Goal: Entertainment & Leisure: Browse casually

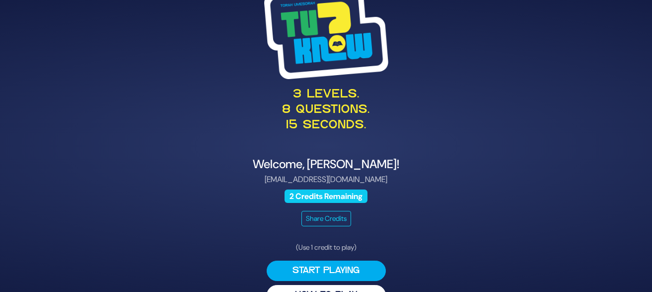
scroll to position [25, 0]
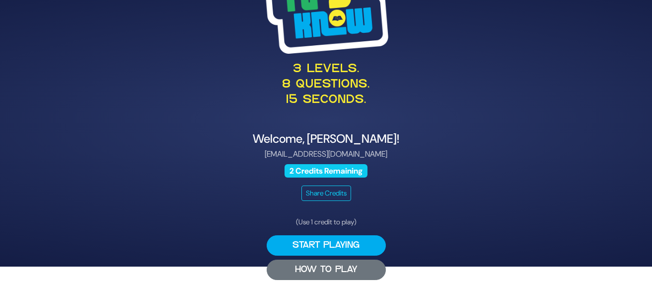
click at [339, 269] on button "HOW TO PLAY" at bounding box center [326, 269] width 119 height 20
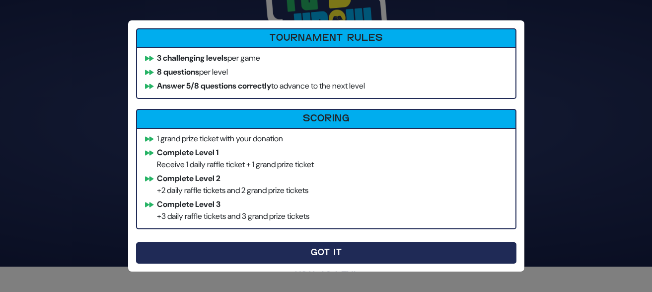
click at [362, 255] on button "Got It" at bounding box center [326, 252] width 381 height 21
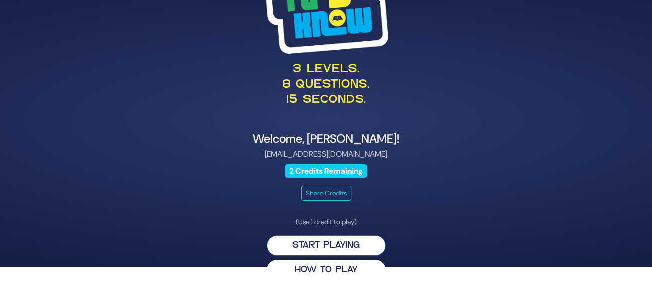
click at [316, 244] on button "Start Playing" at bounding box center [326, 245] width 119 height 20
click at [325, 246] on button "Start Playing" at bounding box center [326, 245] width 119 height 20
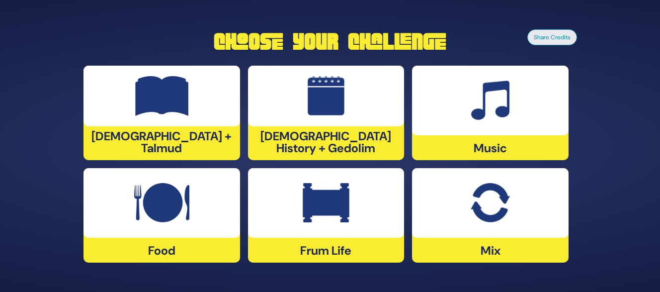
click at [307, 246] on div "Frum Life" at bounding box center [326, 215] width 157 height 94
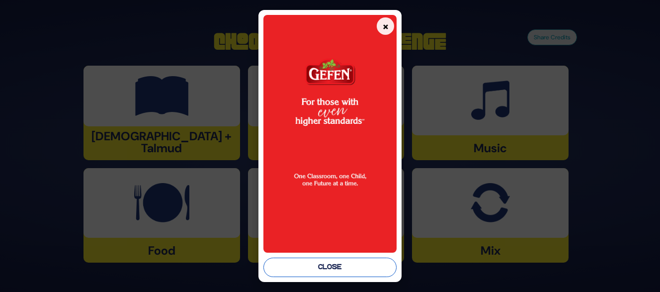
click at [316, 271] on button "Close" at bounding box center [330, 266] width 134 height 19
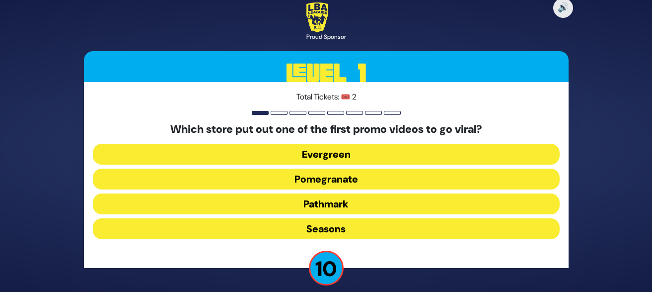
click at [325, 160] on button "Evergreen" at bounding box center [326, 154] width 467 height 21
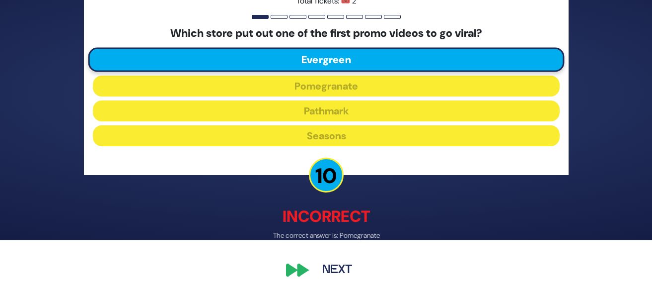
scroll to position [54, 0]
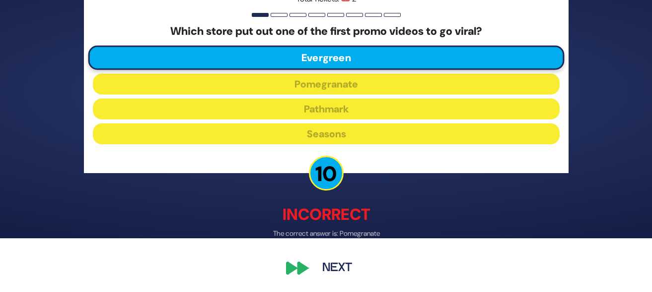
click at [322, 267] on button "Next" at bounding box center [338, 268] width 58 height 23
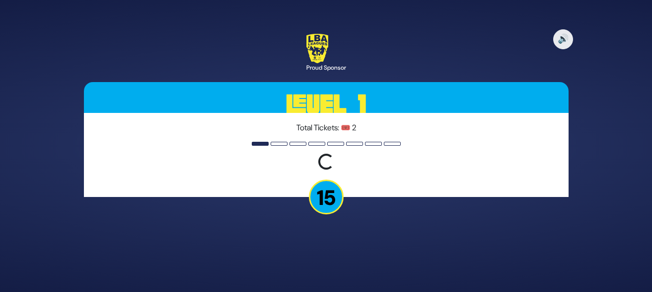
scroll to position [0, 0]
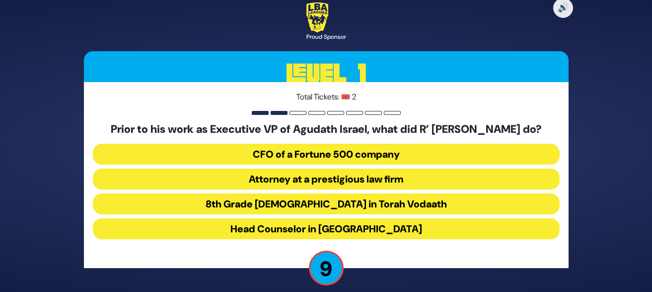
click at [330, 235] on button "Head Counselor in Camp Agudah" at bounding box center [326, 228] width 467 height 21
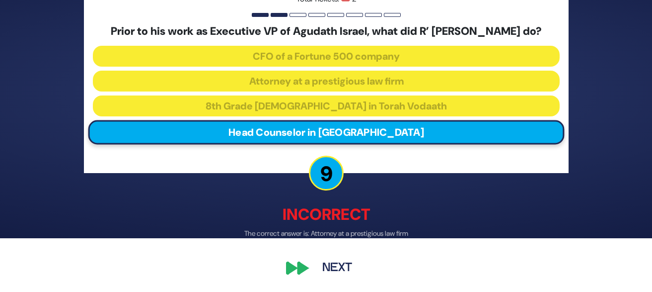
scroll to position [60, 0]
click at [329, 265] on button "Next" at bounding box center [338, 268] width 58 height 23
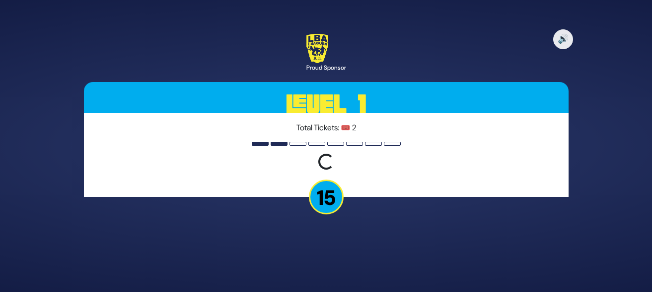
scroll to position [0, 0]
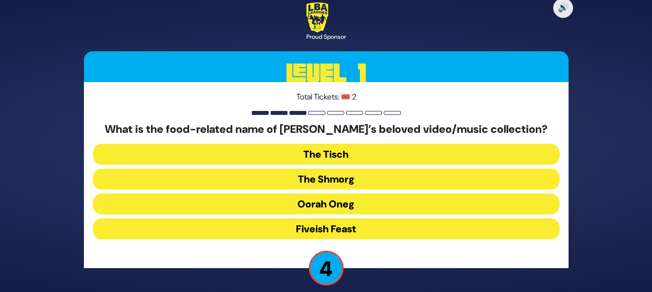
click at [320, 206] on button "Oorah Oneg" at bounding box center [326, 203] width 467 height 21
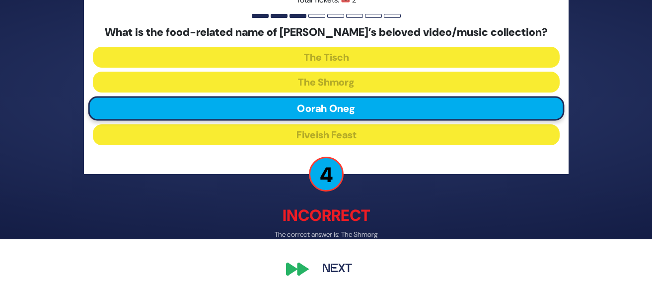
scroll to position [54, 0]
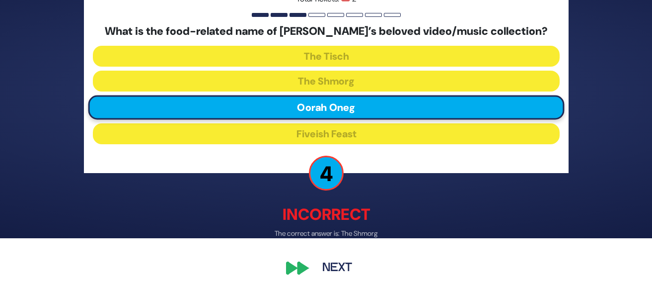
click at [327, 278] on button "Next" at bounding box center [338, 268] width 58 height 23
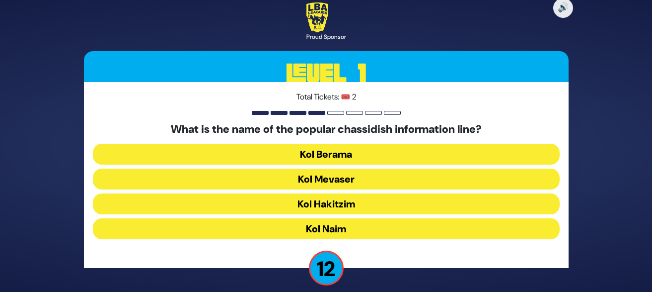
click at [323, 182] on button "Kol Mevaser" at bounding box center [326, 178] width 467 height 21
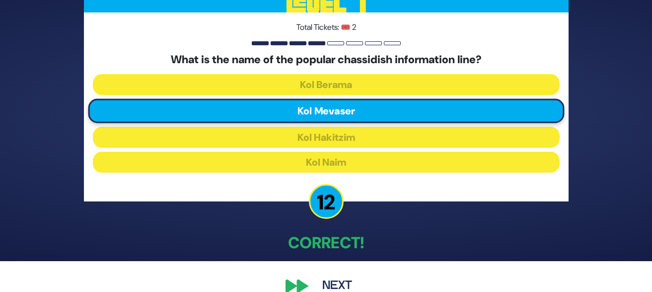
scroll to position [48, 0]
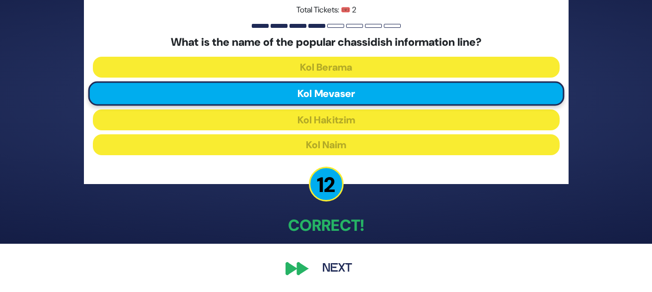
click at [318, 263] on button "Next" at bounding box center [338, 268] width 58 height 23
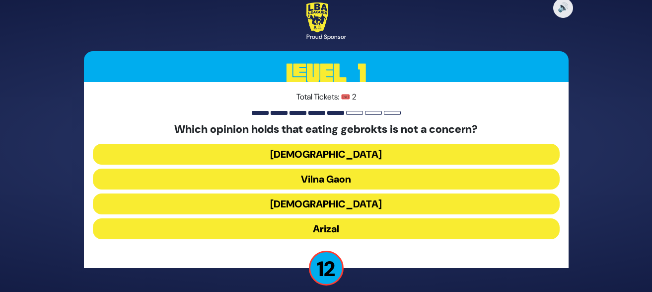
click at [322, 178] on button "Vilna Gaon" at bounding box center [326, 178] width 467 height 21
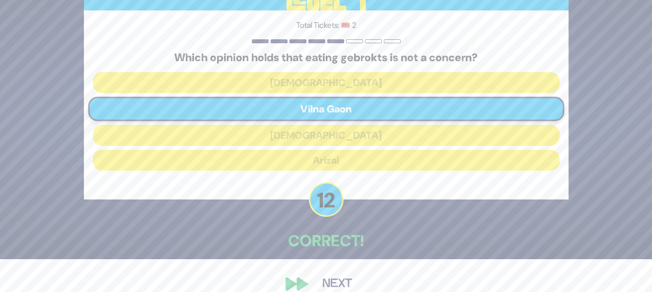
scroll to position [48, 0]
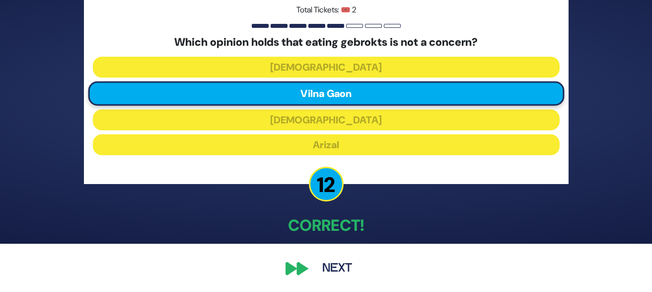
click at [338, 270] on button "Next" at bounding box center [338, 268] width 58 height 23
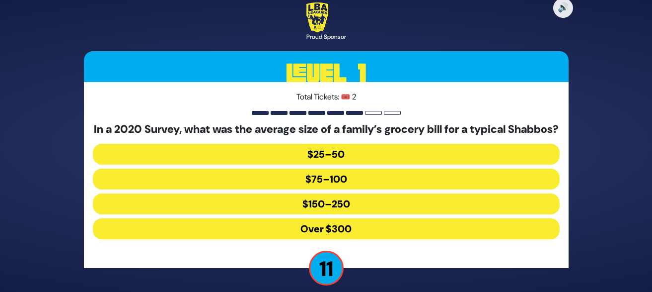
click at [331, 233] on button "Over $300" at bounding box center [326, 228] width 467 height 21
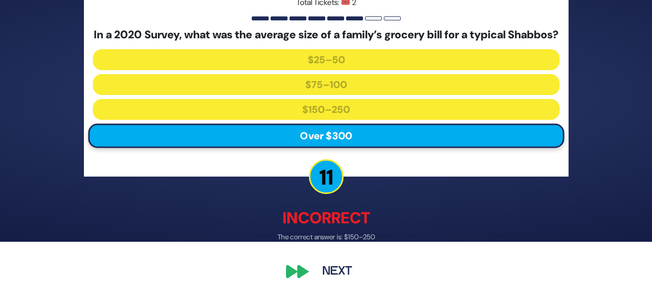
scroll to position [60, 0]
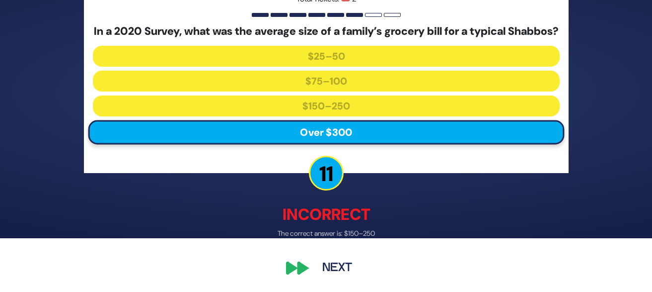
click at [334, 271] on button "Next" at bounding box center [338, 268] width 58 height 23
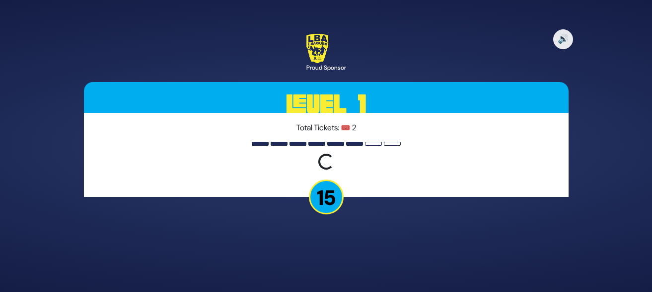
scroll to position [0, 0]
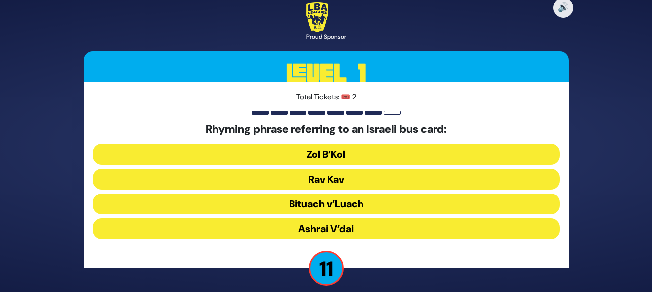
click at [331, 182] on button "Rav Kav" at bounding box center [326, 178] width 467 height 21
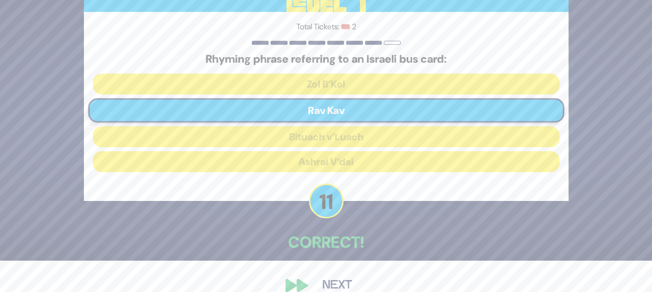
scroll to position [48, 0]
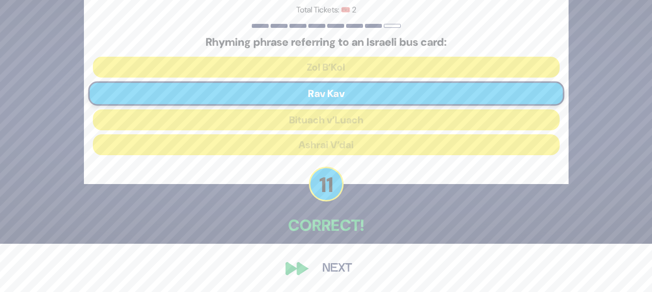
click at [339, 267] on button "Next" at bounding box center [338, 268] width 58 height 23
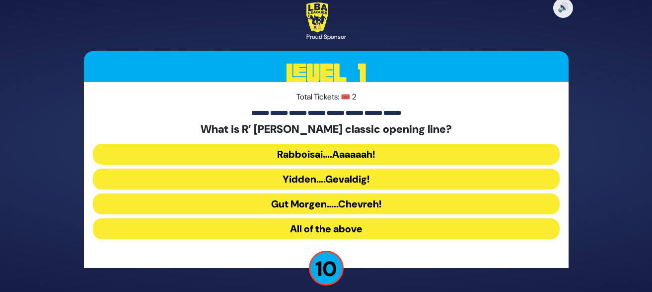
click at [350, 207] on button "Gut Morgen…..Chevreh!" at bounding box center [326, 203] width 467 height 21
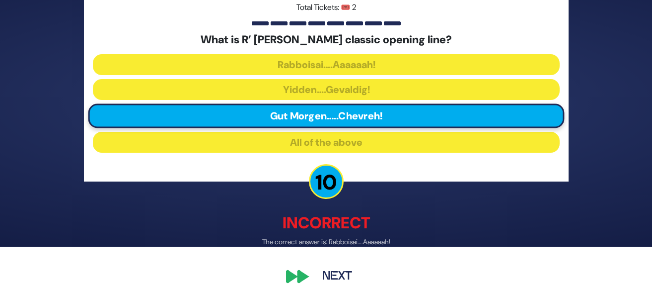
scroll to position [54, 0]
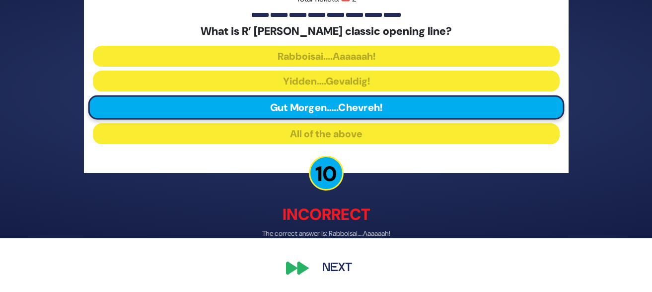
click at [337, 266] on button "Next" at bounding box center [338, 268] width 58 height 23
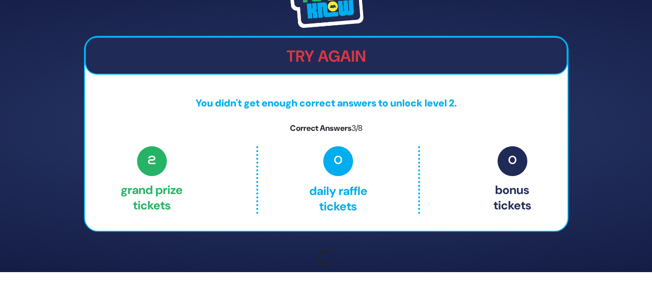
scroll to position [33, 0]
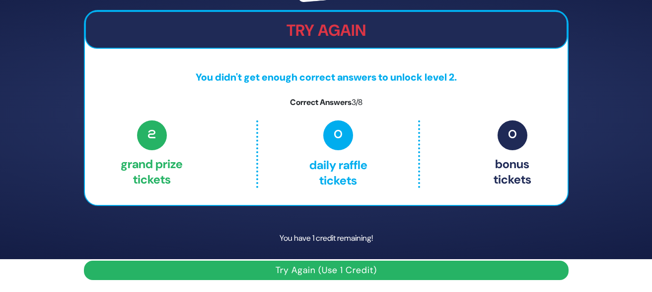
click at [345, 269] on button "Try Again (Use 1 Credit)" at bounding box center [326, 269] width 485 height 19
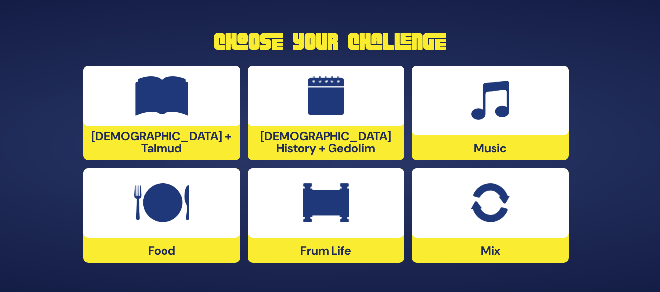
click at [337, 148] on div "[DEMOGRAPHIC_DATA] History + Gedolim" at bounding box center [326, 113] width 157 height 94
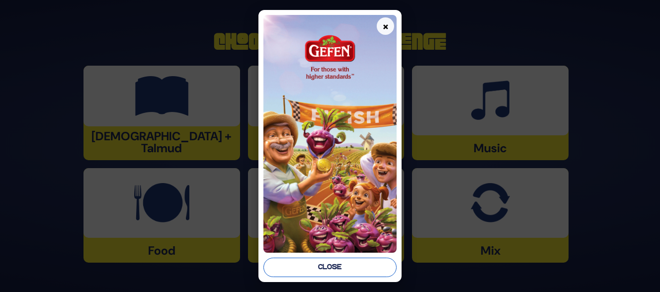
click at [335, 266] on button "Close" at bounding box center [330, 266] width 134 height 19
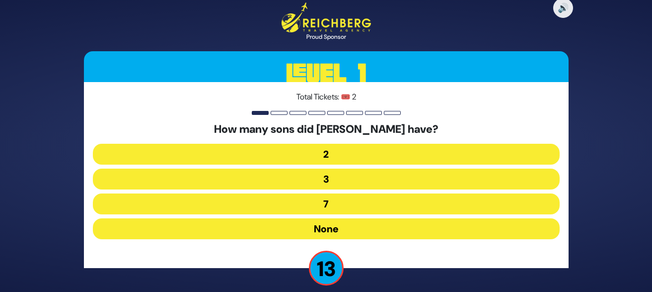
click at [334, 229] on button "None" at bounding box center [326, 228] width 467 height 21
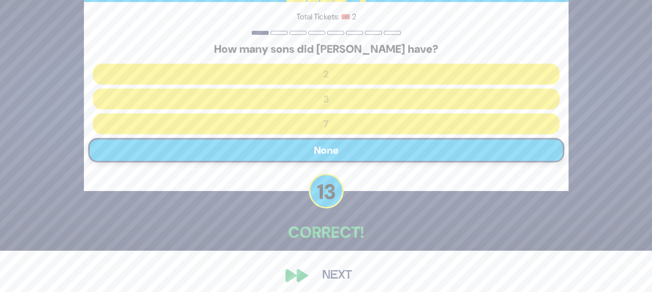
scroll to position [48, 0]
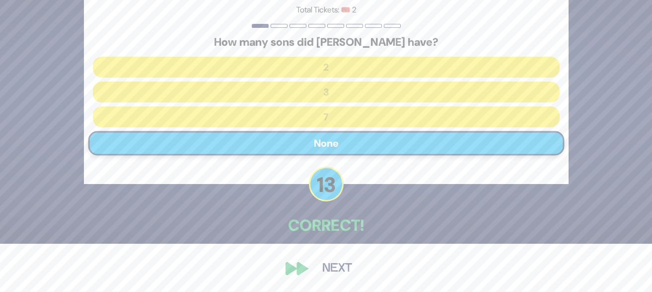
click at [331, 266] on button "Next" at bounding box center [338, 268] width 58 height 23
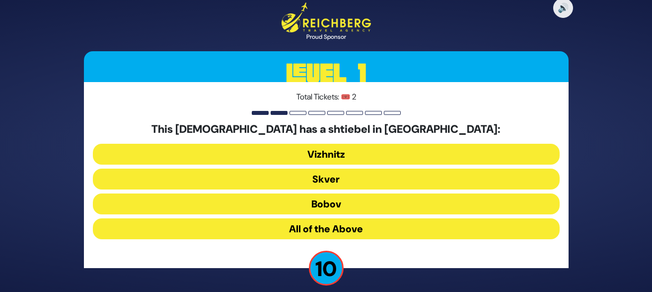
click at [339, 229] on button "All of the Above" at bounding box center [326, 228] width 467 height 21
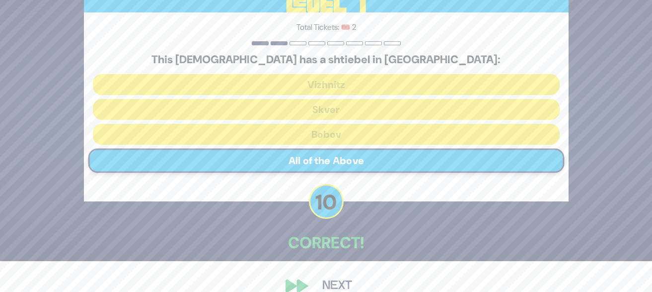
scroll to position [48, 0]
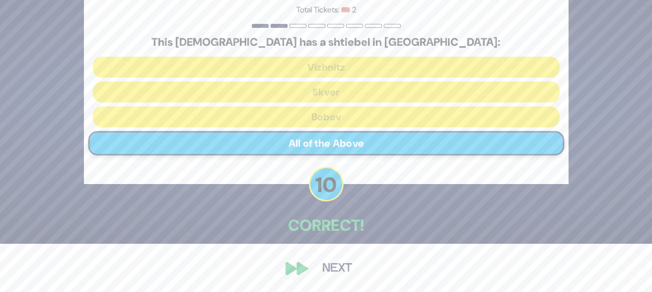
click at [336, 266] on button "Next" at bounding box center [338, 268] width 58 height 23
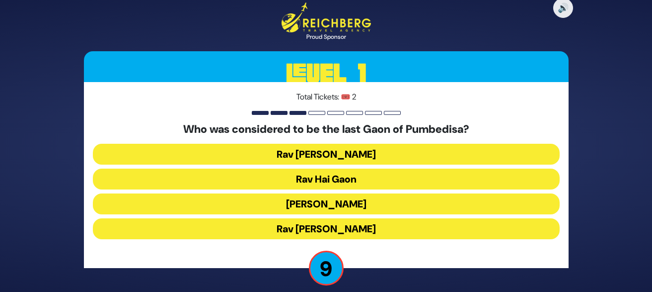
click at [340, 182] on button "Rav Hai Gaon" at bounding box center [326, 178] width 467 height 21
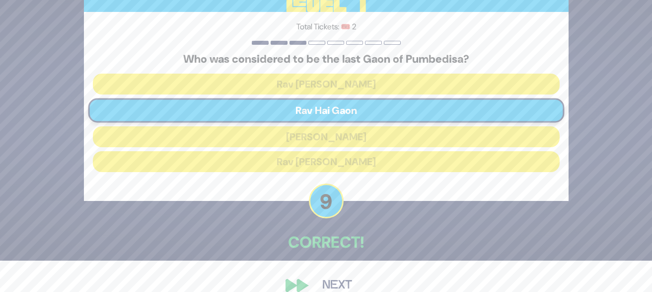
scroll to position [48, 0]
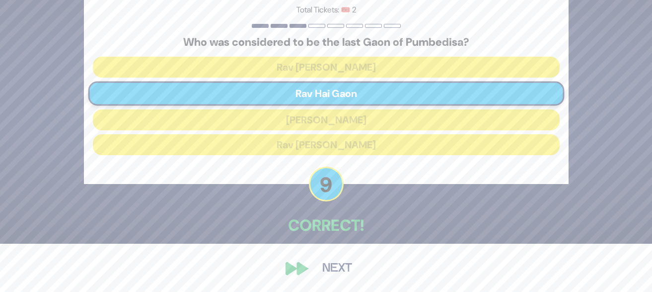
click at [333, 271] on button "Next" at bounding box center [338, 268] width 58 height 23
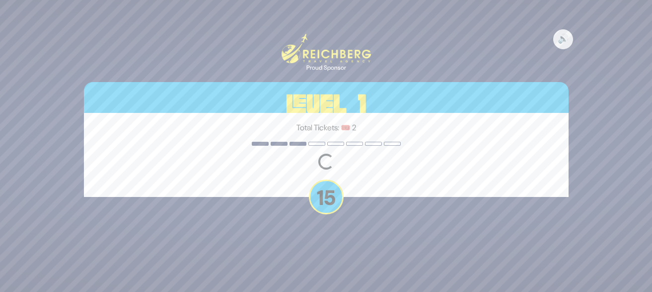
scroll to position [0, 0]
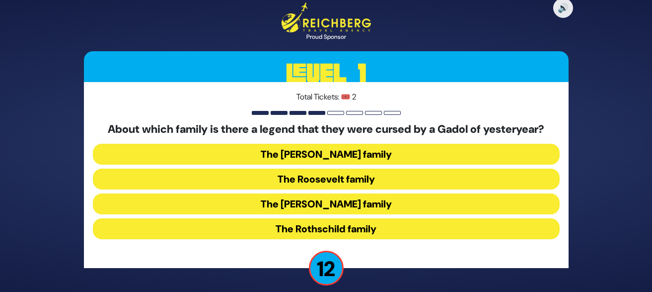
click at [335, 206] on button "The Kennedy family" at bounding box center [326, 203] width 467 height 21
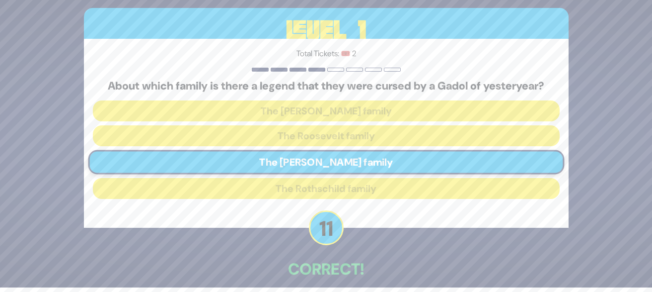
scroll to position [48, 0]
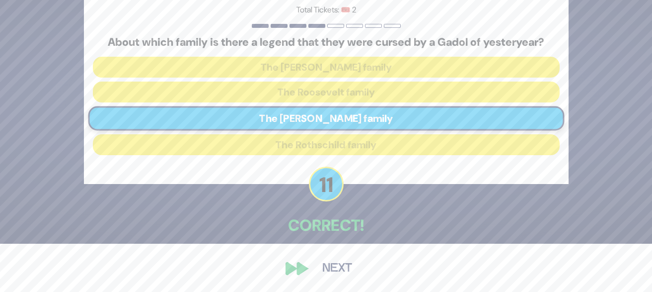
click at [337, 266] on button "Next" at bounding box center [338, 268] width 58 height 23
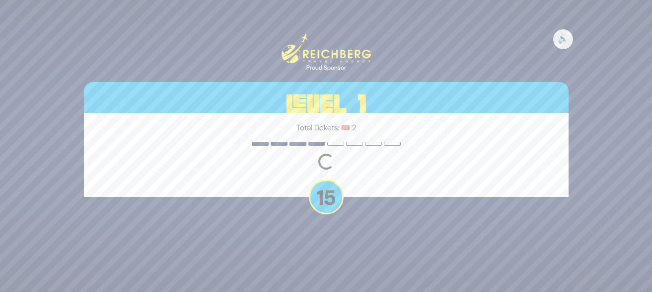
scroll to position [0, 0]
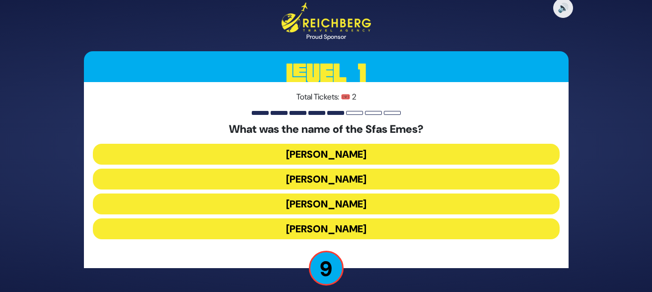
click at [330, 153] on button "Yitzchak Meir" at bounding box center [326, 154] width 467 height 21
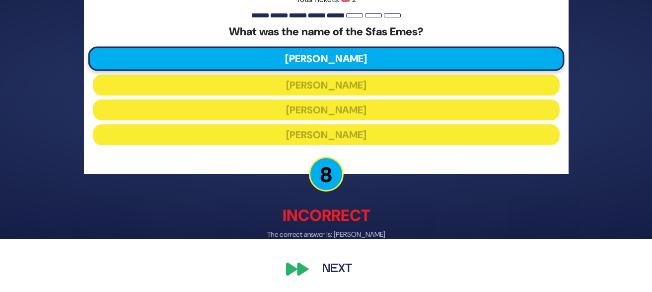
scroll to position [53, 0]
click at [334, 266] on button "Next" at bounding box center [338, 268] width 58 height 23
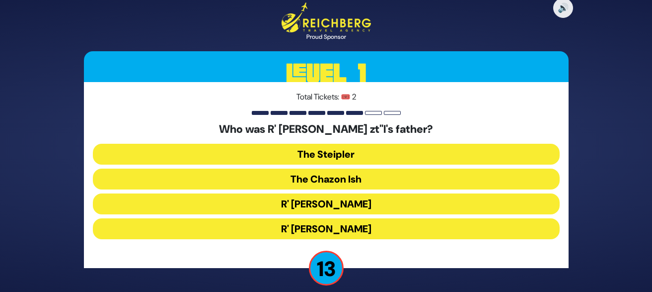
click at [339, 158] on button "The Steipler" at bounding box center [326, 154] width 467 height 21
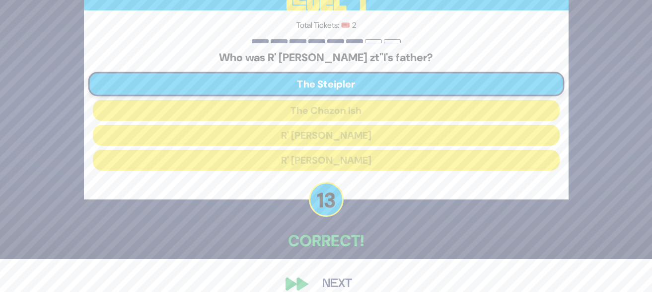
scroll to position [48, 0]
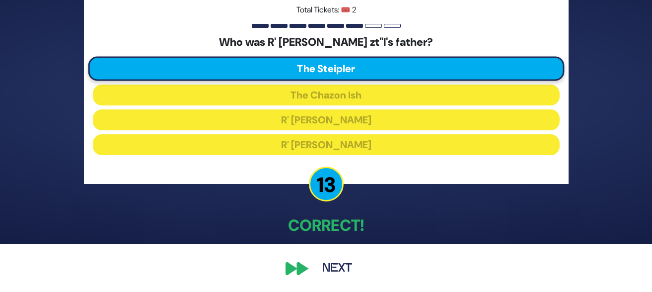
click at [333, 273] on button "Next" at bounding box center [338, 268] width 58 height 23
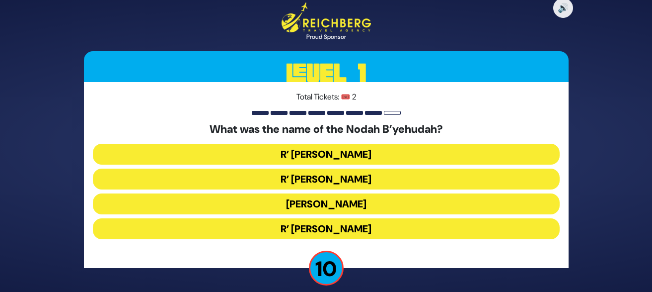
click at [340, 156] on button "R’ Yechezkel" at bounding box center [326, 154] width 467 height 21
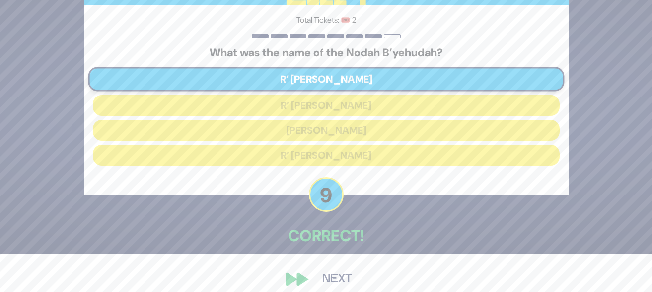
scroll to position [48, 0]
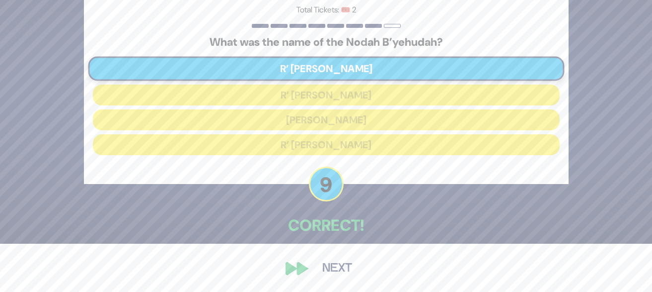
click at [333, 269] on button "Next" at bounding box center [338, 268] width 58 height 23
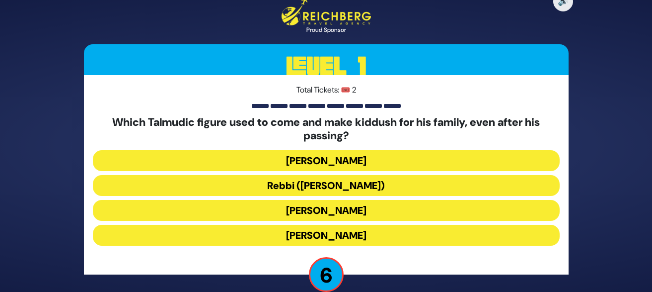
click at [364, 212] on button "Rabbi Akiva" at bounding box center [326, 210] width 467 height 21
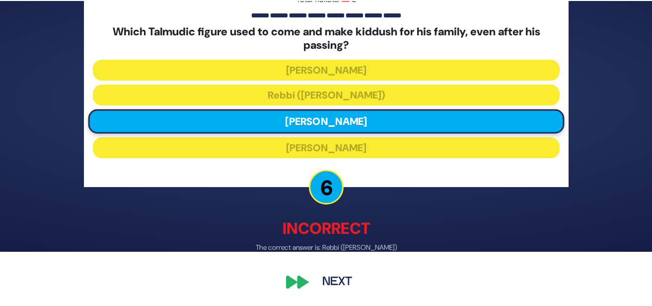
scroll to position [53, 0]
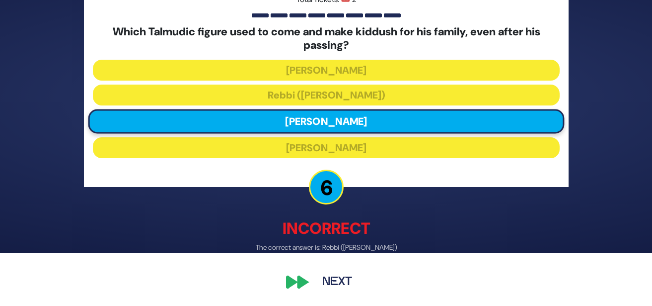
click at [340, 286] on button "Next" at bounding box center [338, 282] width 58 height 23
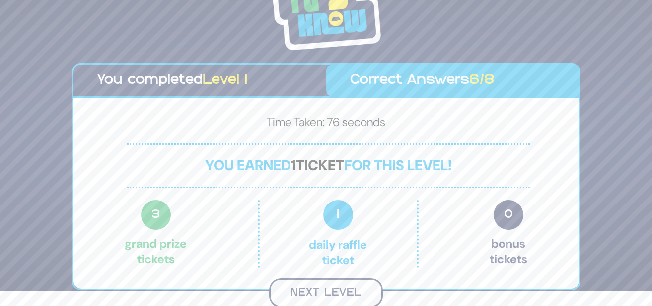
scroll to position [13, 0]
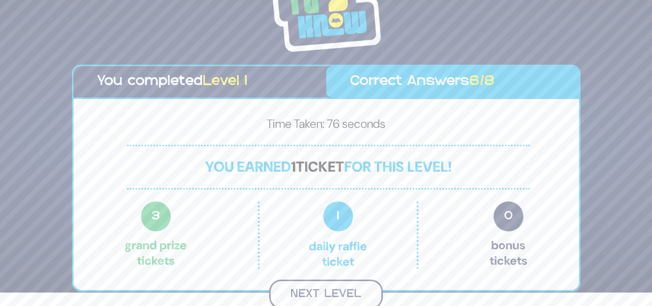
click at [334, 291] on button "Next Level" at bounding box center [326, 293] width 114 height 29
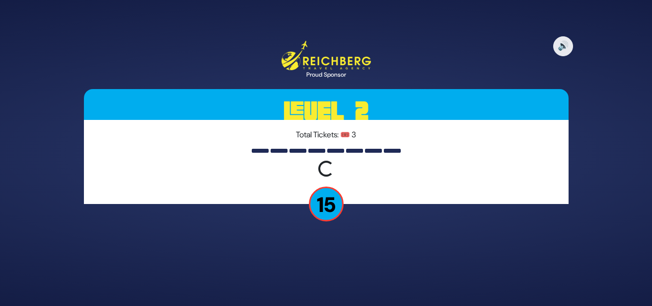
scroll to position [0, 0]
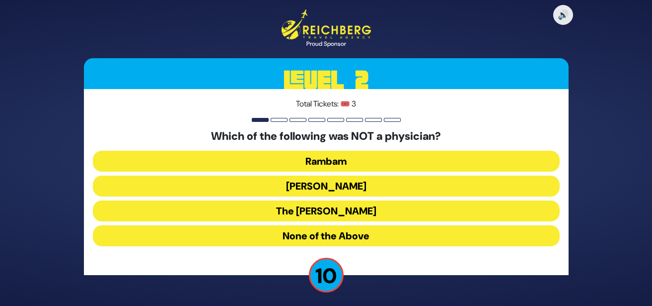
click at [345, 237] on button "None of the Above" at bounding box center [326, 235] width 467 height 21
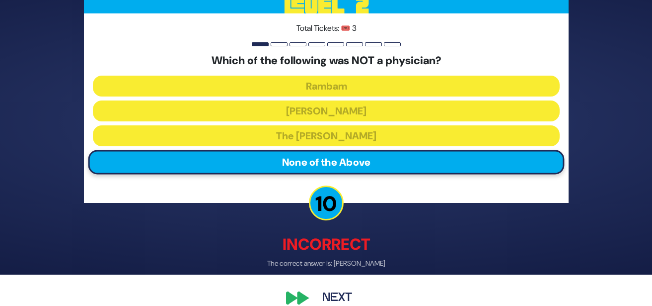
scroll to position [46, 0]
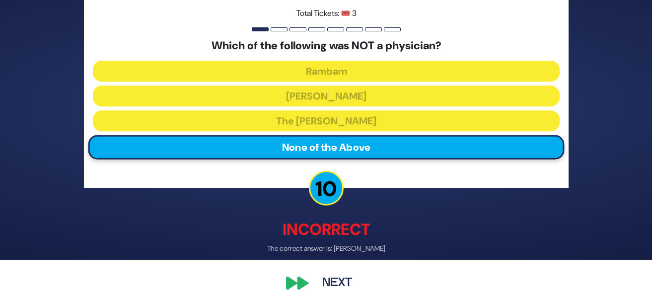
click at [342, 279] on button "Next" at bounding box center [338, 282] width 58 height 23
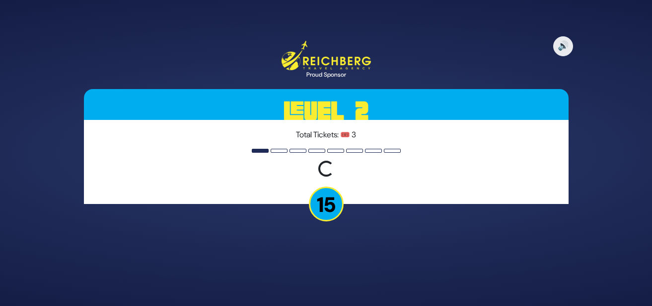
scroll to position [0, 0]
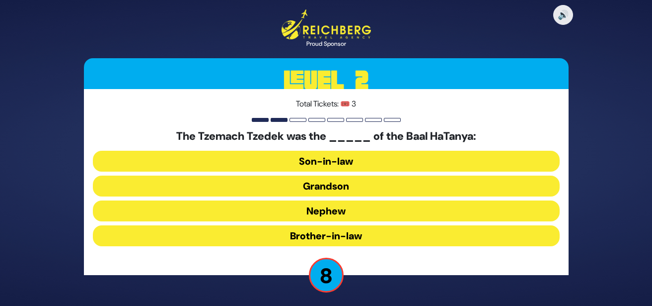
click at [336, 184] on button "Grandson" at bounding box center [326, 185] width 467 height 21
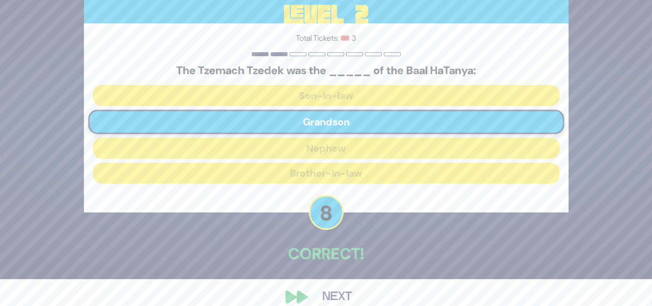
scroll to position [41, 0]
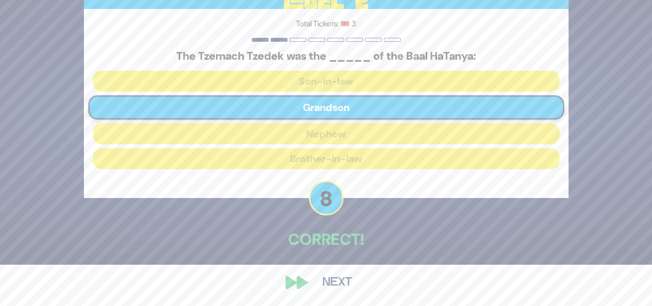
click at [336, 278] on button "Next" at bounding box center [338, 282] width 58 height 23
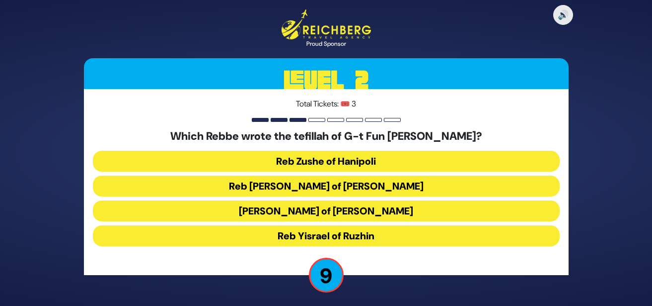
click at [385, 187] on button "Reb Levi Yitzchok of Berditchev" at bounding box center [326, 185] width 467 height 21
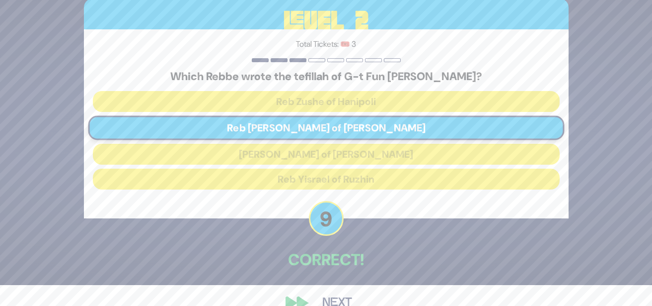
scroll to position [41, 0]
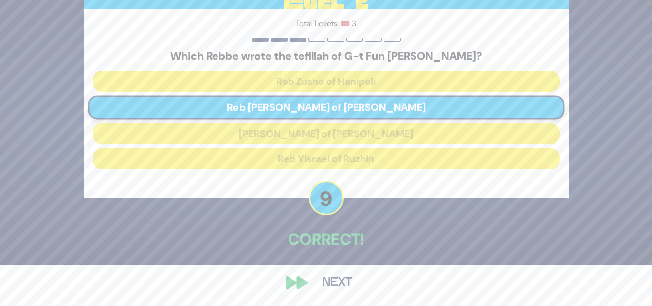
click at [344, 283] on button "Next" at bounding box center [338, 282] width 58 height 23
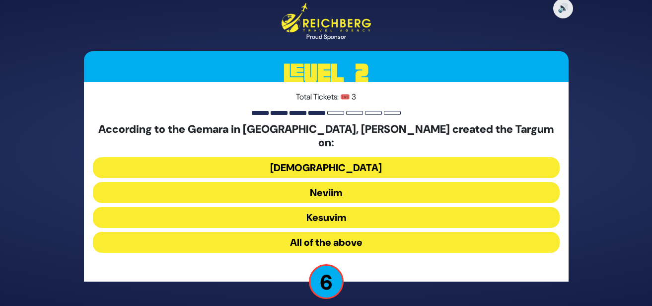
click at [328, 167] on button "Torah" at bounding box center [326, 167] width 467 height 21
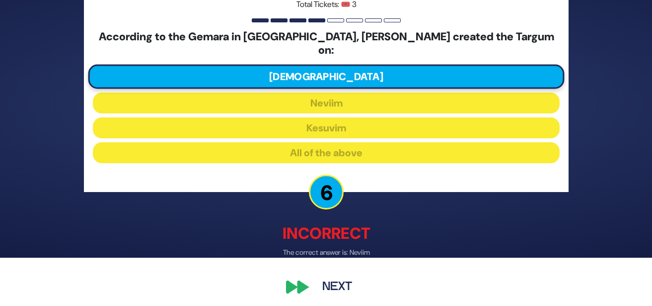
scroll to position [46, 0]
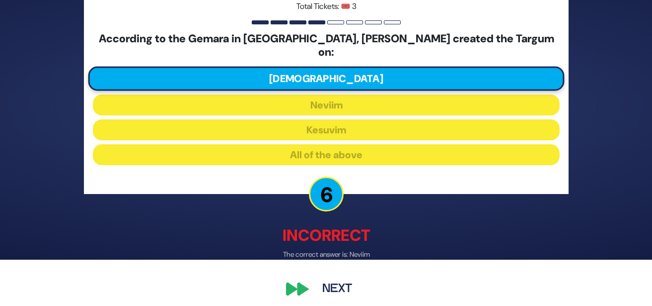
click at [346, 281] on button "Next" at bounding box center [338, 289] width 58 height 23
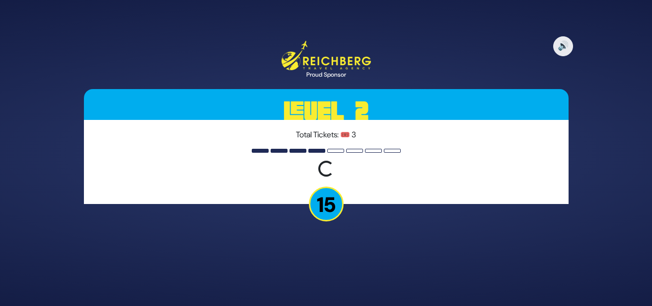
scroll to position [0, 0]
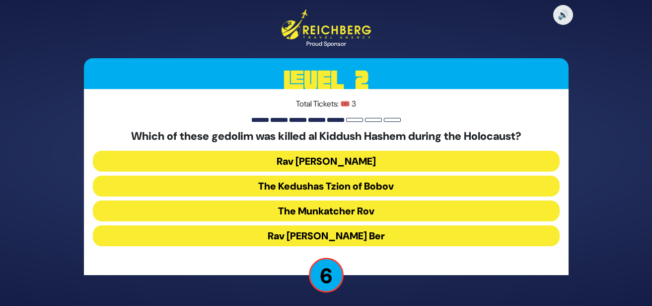
click at [352, 159] on button "Rav Chaim Ozer Grodzenski" at bounding box center [326, 161] width 467 height 21
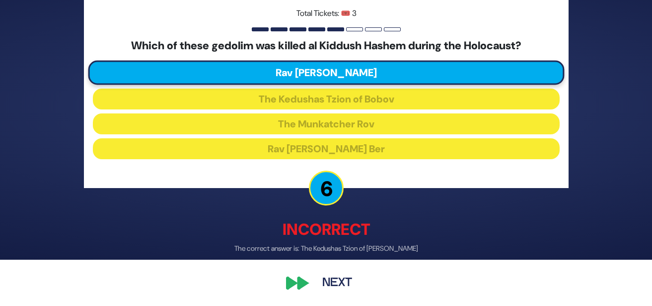
scroll to position [46, 0]
click at [335, 284] on button "Next" at bounding box center [338, 282] width 58 height 23
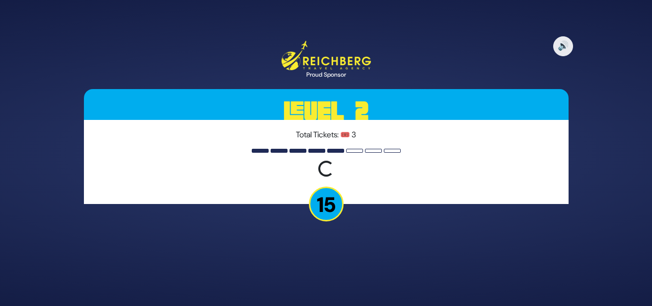
scroll to position [0, 0]
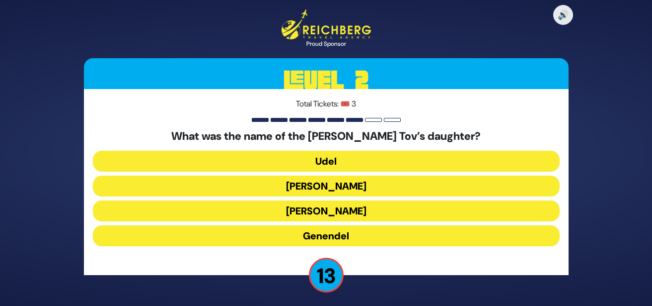
click at [328, 170] on button "Udel" at bounding box center [326, 161] width 467 height 21
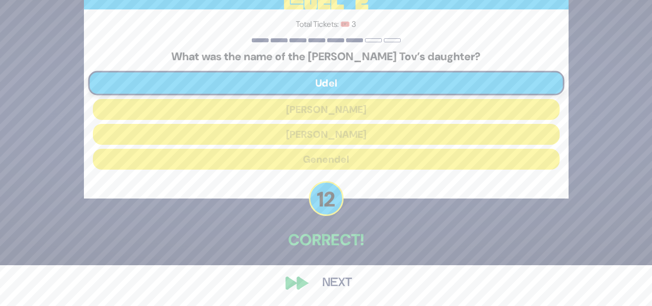
scroll to position [41, 0]
click at [342, 287] on button "Next" at bounding box center [338, 282] width 58 height 23
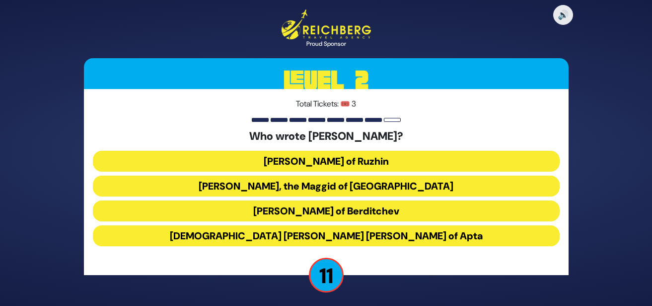
click at [372, 212] on button "Rabbi Levi Yitzchok of Berditchev" at bounding box center [326, 210] width 467 height 21
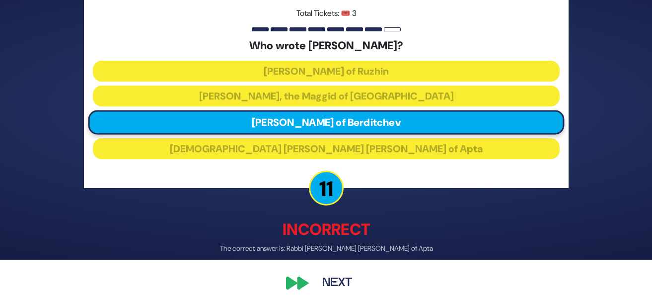
scroll to position [46, 0]
click at [344, 282] on button "Next" at bounding box center [338, 282] width 58 height 23
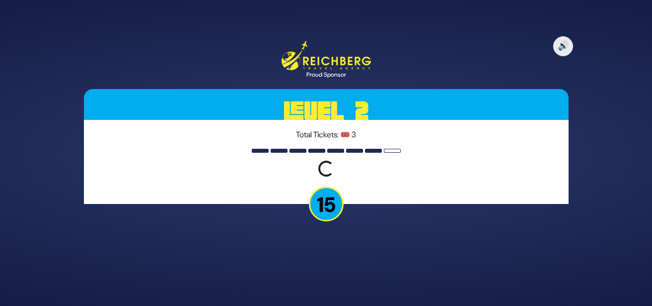
scroll to position [0, 0]
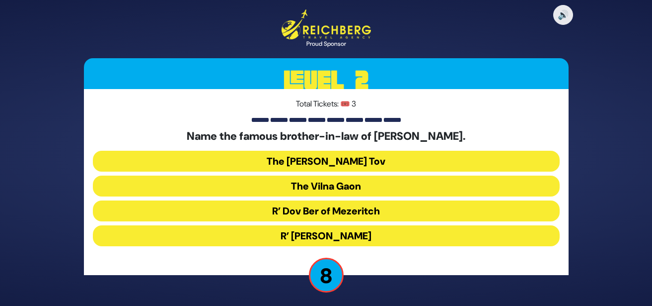
click at [327, 214] on button "R’ Dov Ber of Mezeritch" at bounding box center [326, 210] width 467 height 21
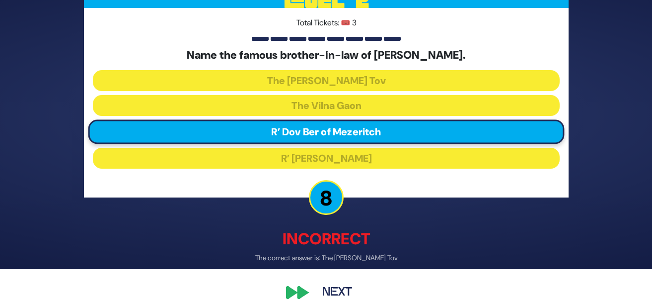
scroll to position [46, 0]
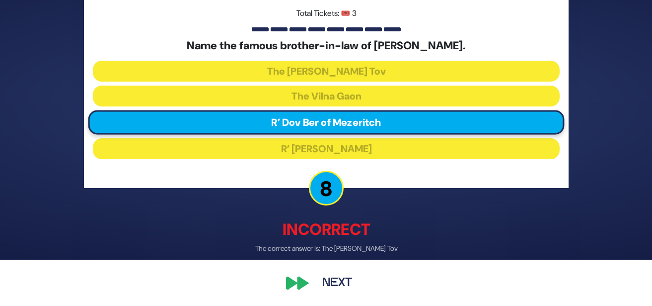
click at [341, 282] on button "Next" at bounding box center [338, 282] width 58 height 23
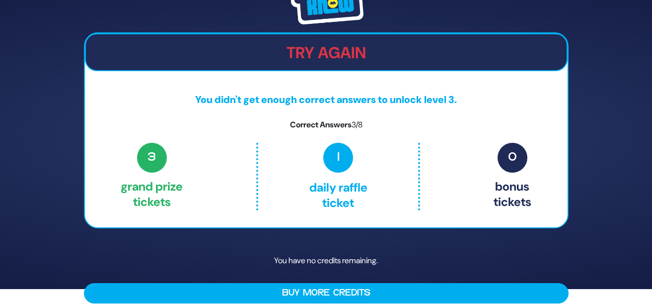
scroll to position [26, 0]
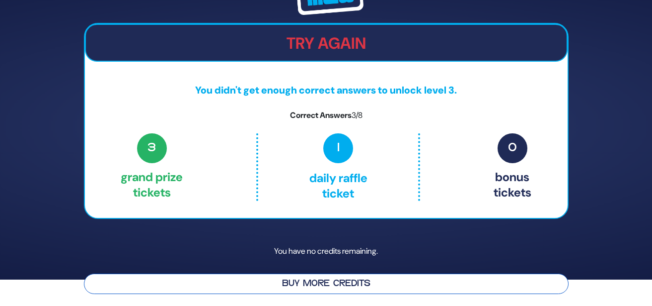
click at [348, 279] on button "Buy More Credits" at bounding box center [326, 283] width 485 height 20
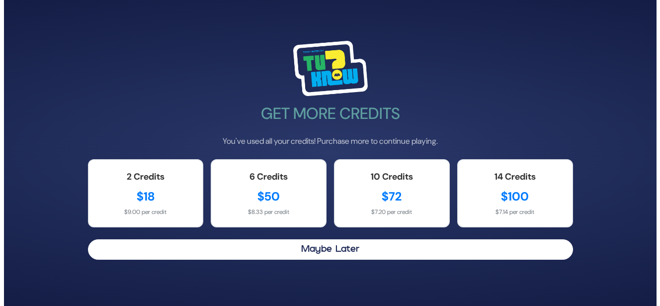
scroll to position [0, 0]
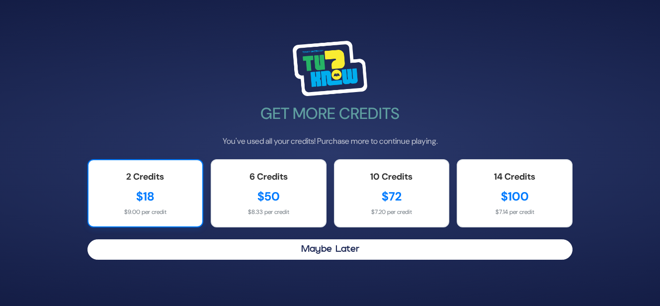
click at [158, 204] on div "$18" at bounding box center [145, 196] width 94 height 18
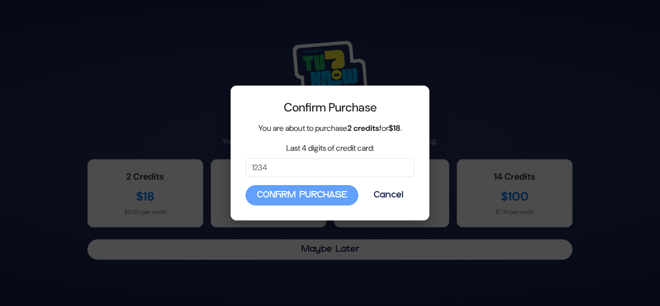
click at [323, 198] on div "Confirm Purchase Cancel" at bounding box center [329, 195] width 169 height 20
click at [298, 168] on input "Last 4 digits of credit card:" at bounding box center [329, 167] width 169 height 19
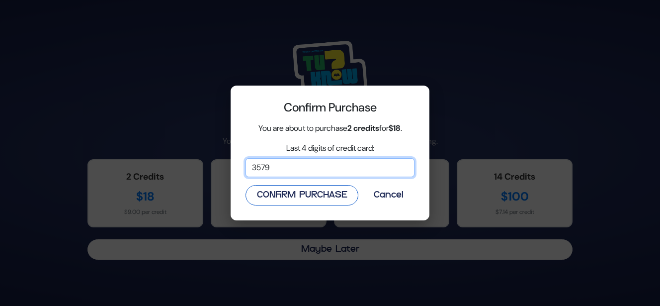
type input "3579"
click at [256, 191] on button "Confirm Purchase" at bounding box center [301, 195] width 113 height 20
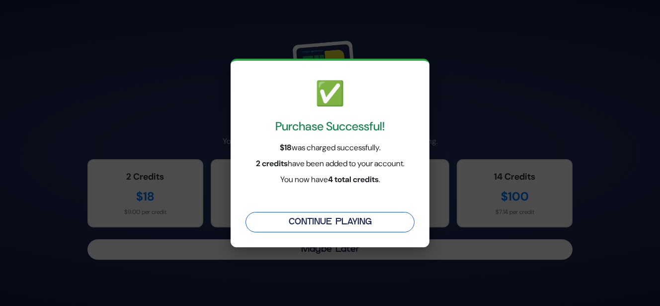
click at [314, 229] on button "Continue Playing" at bounding box center [329, 222] width 169 height 20
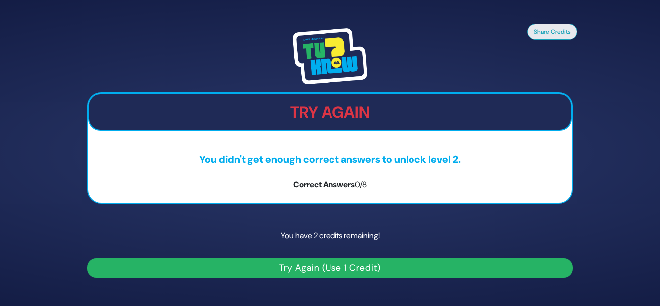
click at [335, 268] on button "Try Again (Use 1 Credit)" at bounding box center [329, 267] width 485 height 19
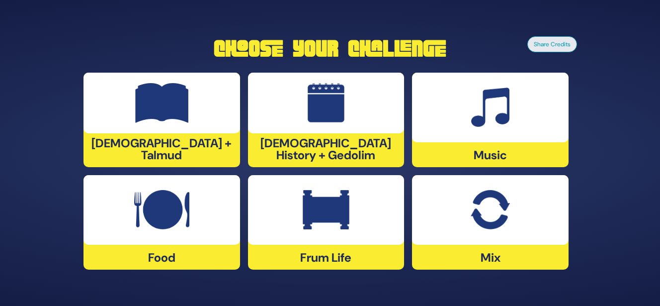
click at [170, 255] on div "Food" at bounding box center [161, 222] width 157 height 94
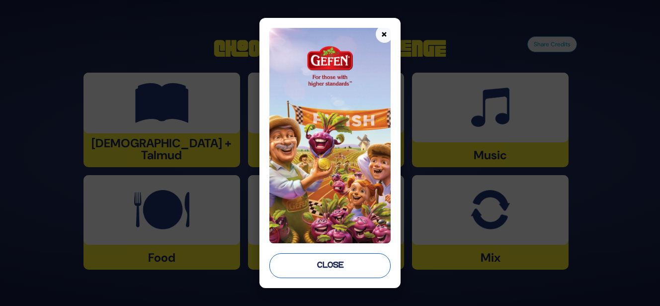
click at [299, 269] on button "Close" at bounding box center [329, 265] width 121 height 25
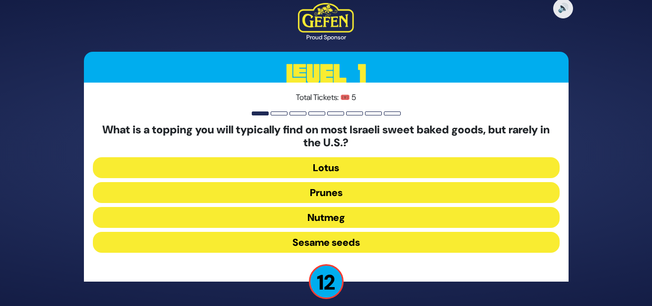
click at [321, 244] on button "Sesame seeds" at bounding box center [326, 242] width 467 height 21
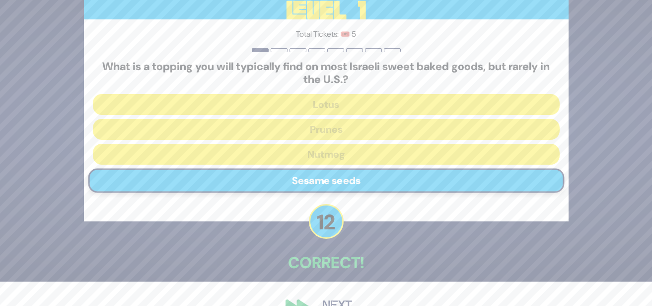
scroll to position [48, 0]
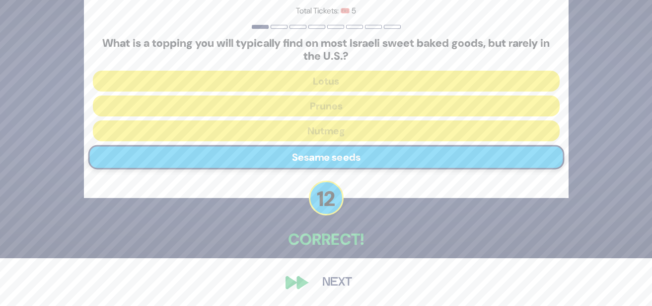
click at [323, 287] on button "Next" at bounding box center [338, 282] width 58 height 23
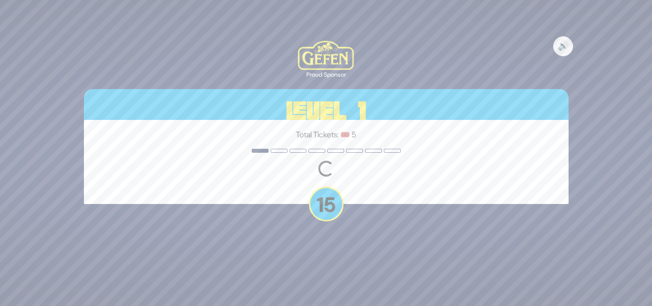
scroll to position [0, 0]
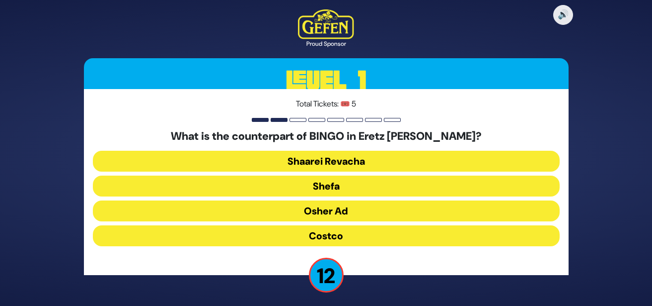
click at [327, 211] on button "Osher Ad" at bounding box center [326, 210] width 467 height 21
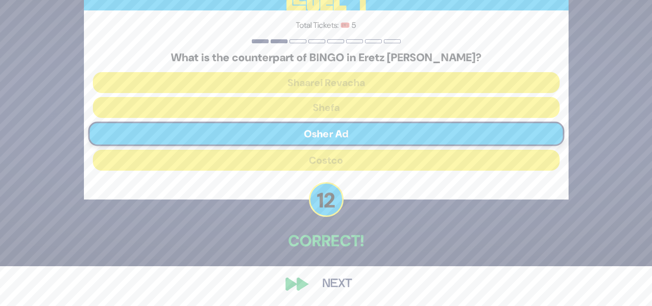
scroll to position [41, 0]
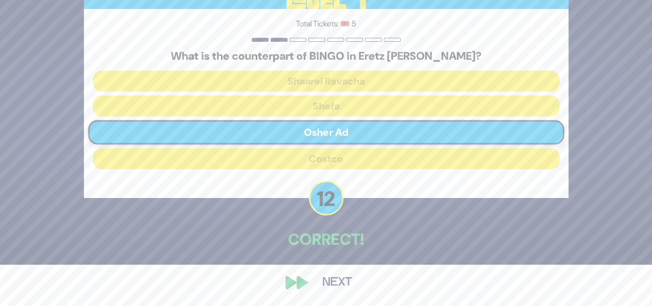
click at [325, 279] on button "Next" at bounding box center [338, 282] width 58 height 23
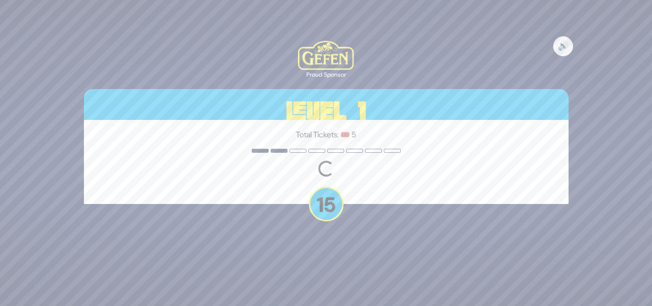
scroll to position [0, 0]
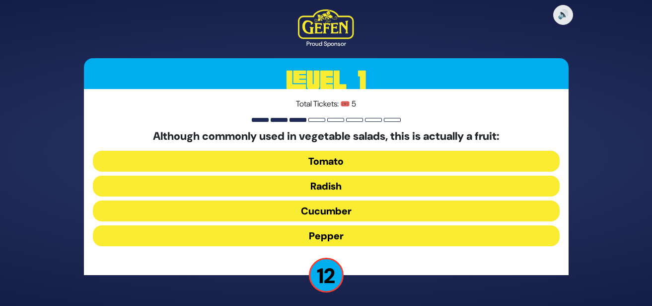
click at [323, 165] on button "Tomato" at bounding box center [326, 161] width 467 height 21
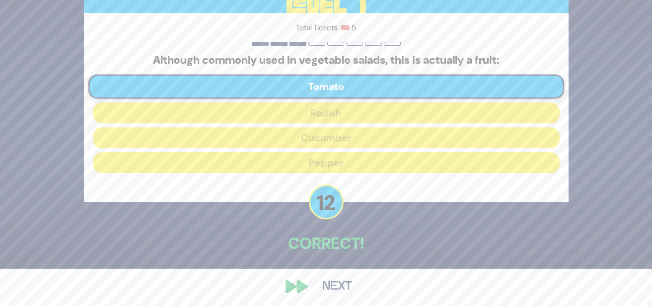
scroll to position [41, 0]
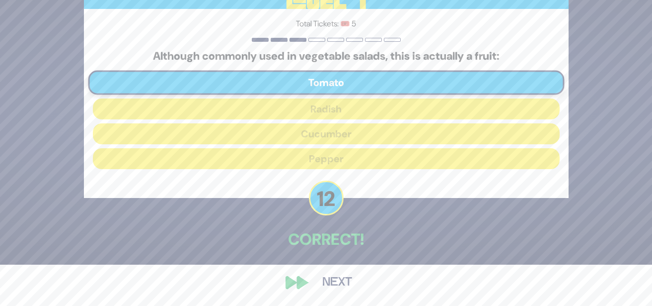
click at [330, 281] on button "Next" at bounding box center [338, 282] width 58 height 23
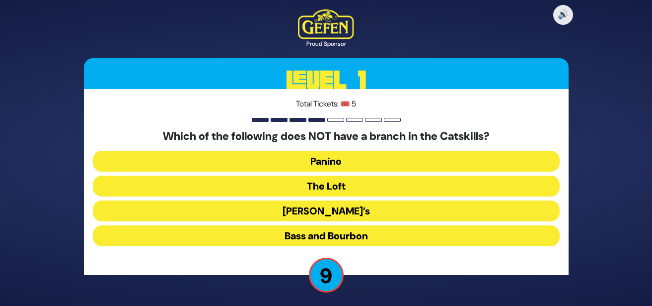
click at [324, 234] on button "Bass and Bourbon" at bounding box center [326, 235] width 467 height 21
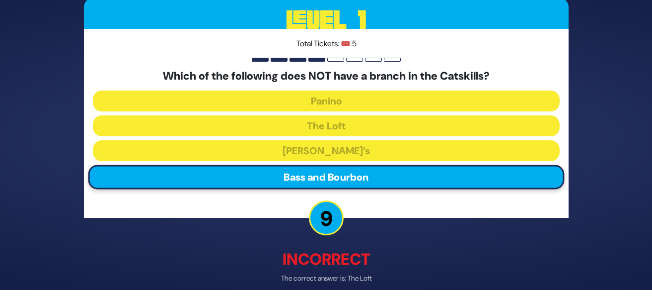
scroll to position [47, 0]
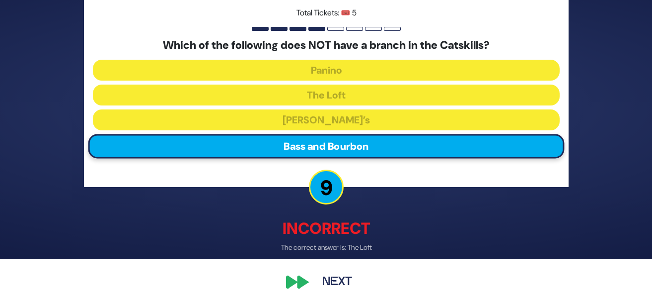
click at [333, 284] on button "Next" at bounding box center [338, 282] width 58 height 23
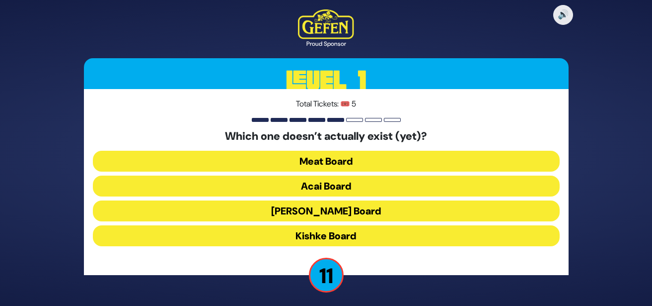
click at [330, 236] on button "Kishke Board" at bounding box center [326, 235] width 467 height 21
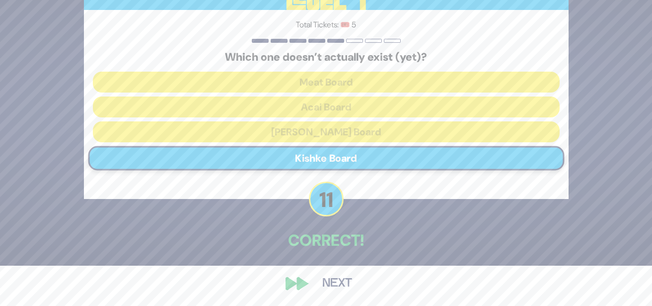
scroll to position [41, 0]
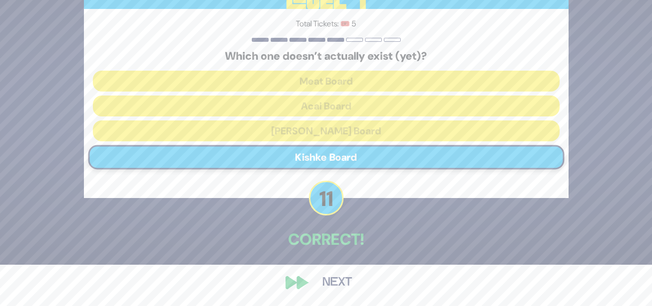
click at [331, 279] on button "Next" at bounding box center [338, 282] width 58 height 23
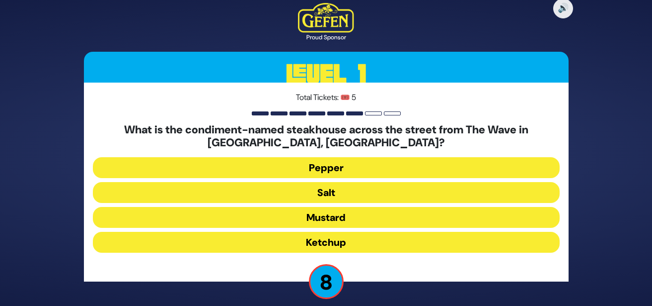
click at [330, 196] on button "Salt" at bounding box center [326, 192] width 467 height 21
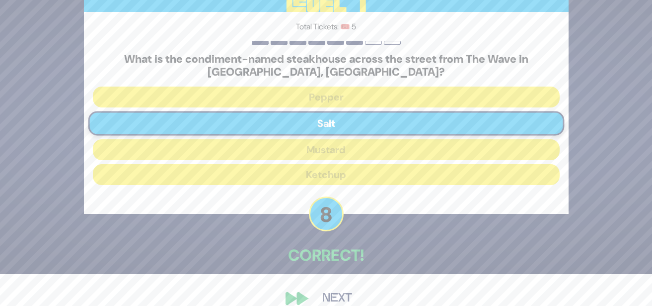
scroll to position [48, 0]
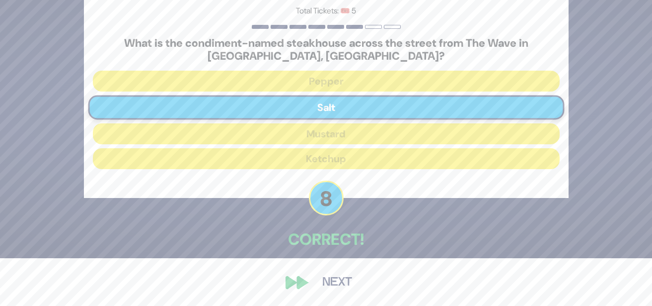
click at [330, 286] on button "Next" at bounding box center [338, 282] width 58 height 23
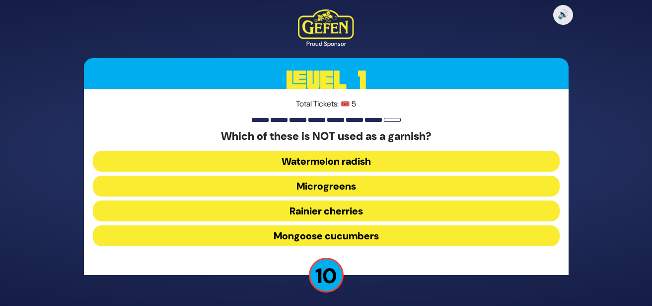
click at [334, 241] on button "Mongoose cucumbers" at bounding box center [326, 235] width 467 height 21
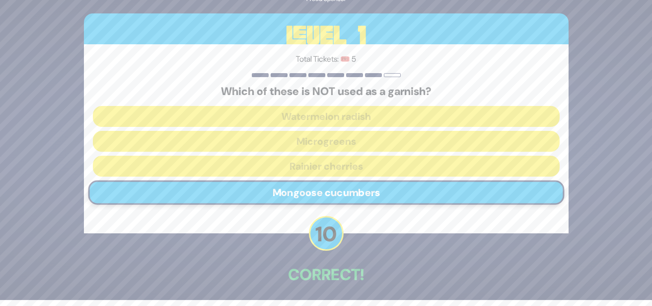
scroll to position [41, 0]
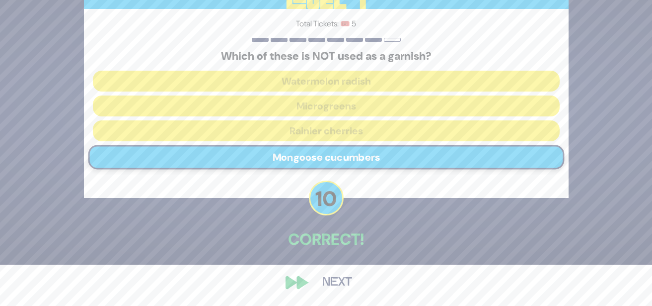
click at [327, 276] on button "Next" at bounding box center [338, 282] width 58 height 23
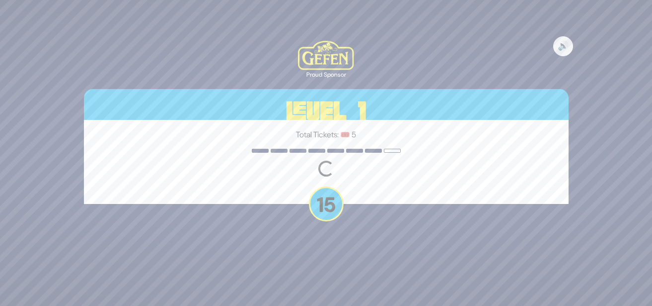
scroll to position [0, 0]
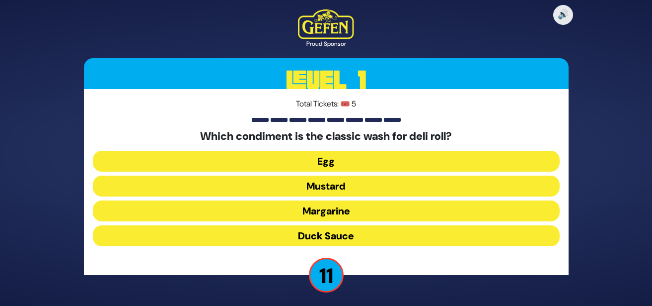
click at [328, 240] on button "Duck Sauce" at bounding box center [326, 235] width 467 height 21
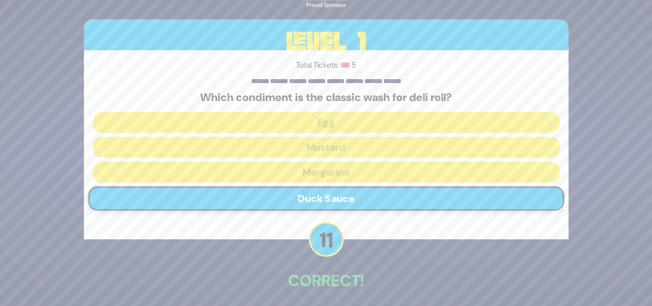
click at [328, 284] on p "Correct!" at bounding box center [326, 280] width 485 height 24
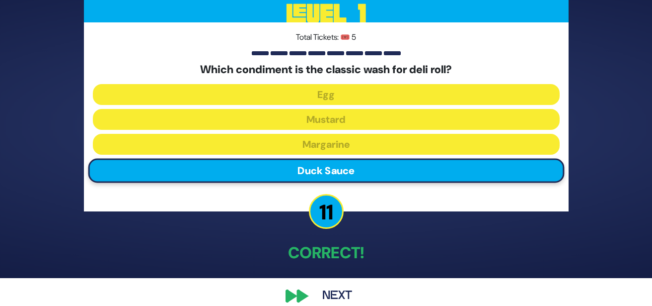
scroll to position [41, 0]
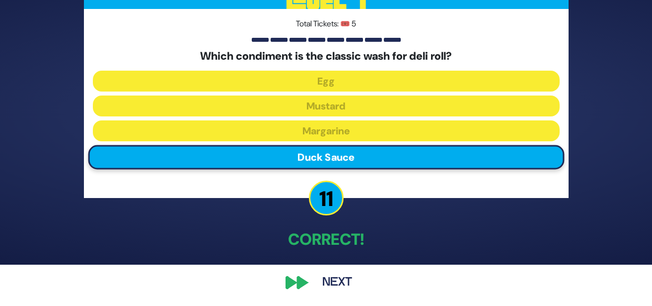
click at [337, 278] on button "Next" at bounding box center [338, 282] width 58 height 23
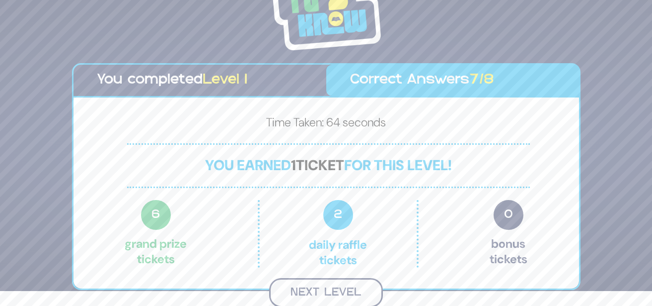
scroll to position [13, 0]
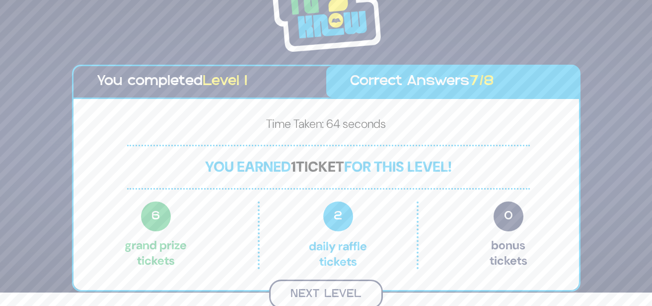
click at [349, 291] on button "Next Level" at bounding box center [326, 293] width 114 height 29
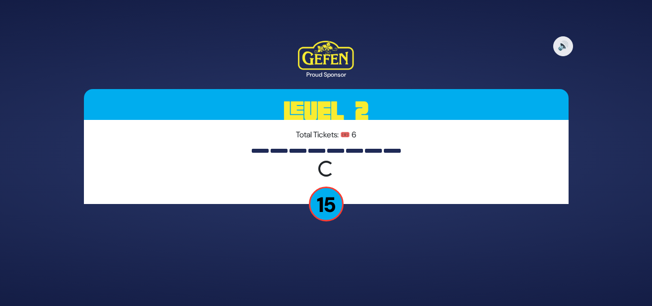
scroll to position [0, 0]
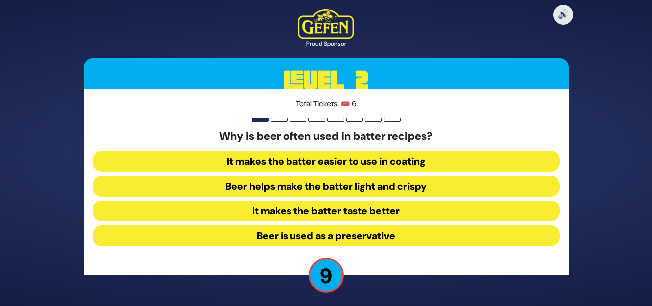
click at [355, 196] on button "Beer helps make the batter light and crispy" at bounding box center [326, 185] width 467 height 21
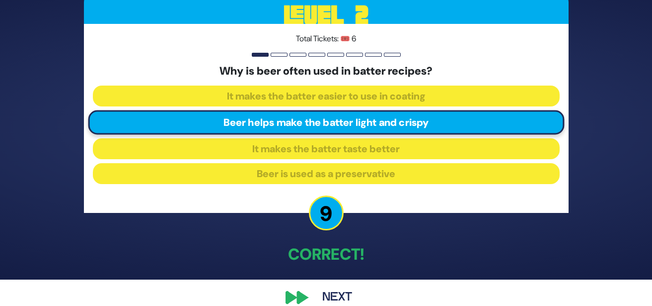
scroll to position [41, 0]
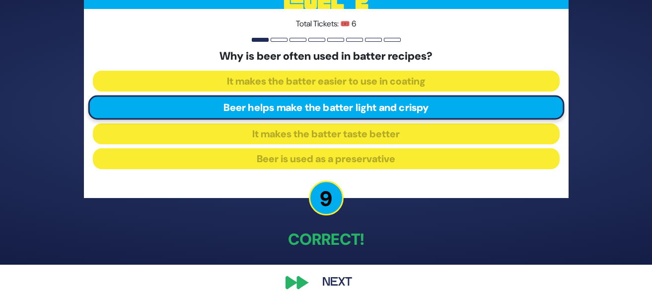
click at [319, 278] on button "Next" at bounding box center [338, 282] width 58 height 23
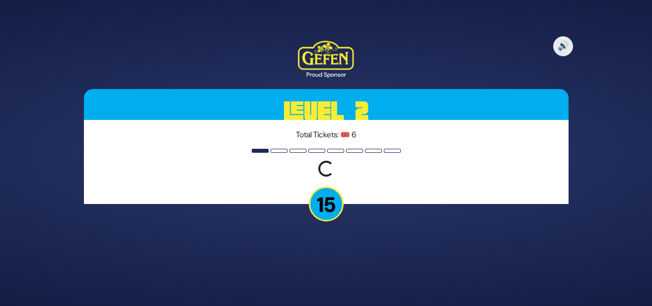
scroll to position [0, 0]
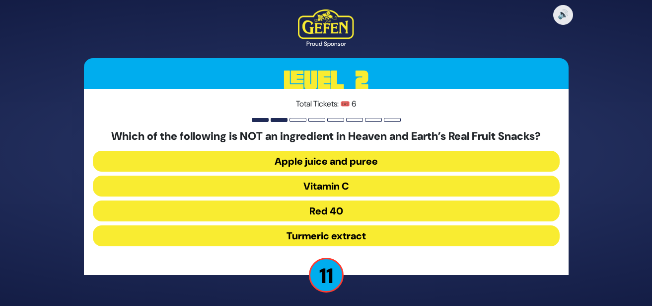
click at [332, 214] on button "Red 40" at bounding box center [326, 210] width 467 height 21
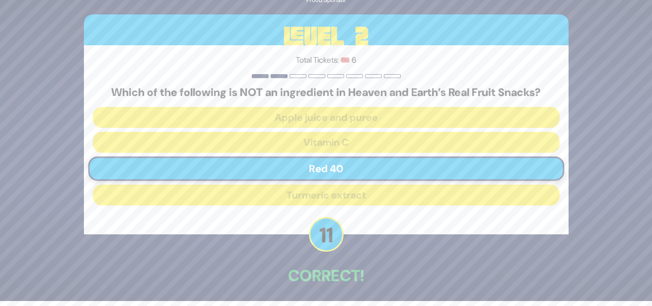
scroll to position [41, 0]
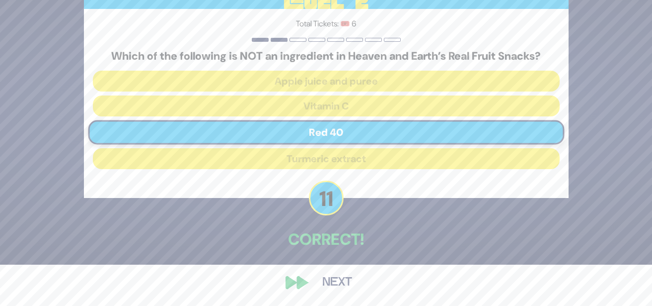
click at [337, 279] on button "Next" at bounding box center [338, 282] width 58 height 23
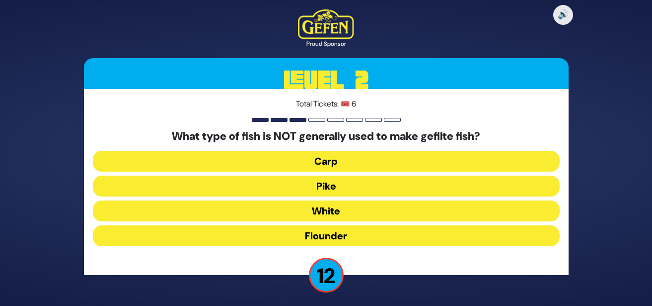
click at [342, 236] on button "Flounder" at bounding box center [326, 235] width 467 height 21
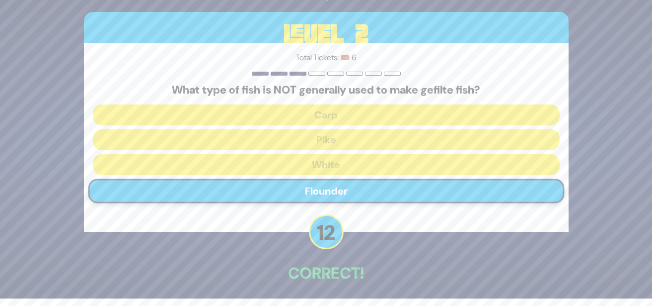
scroll to position [41, 0]
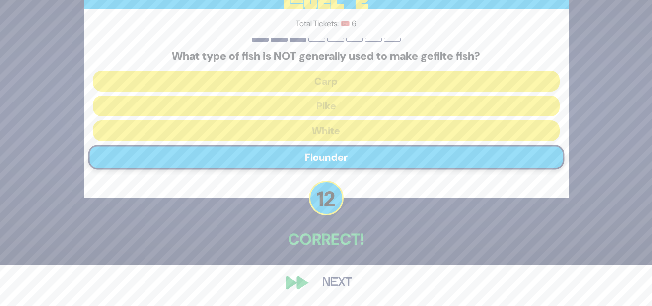
click at [330, 280] on button "Next" at bounding box center [338, 282] width 58 height 23
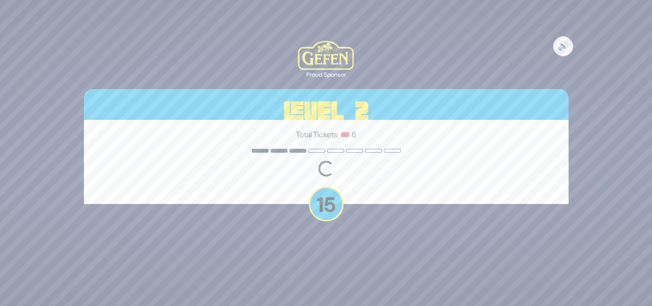
scroll to position [0, 0]
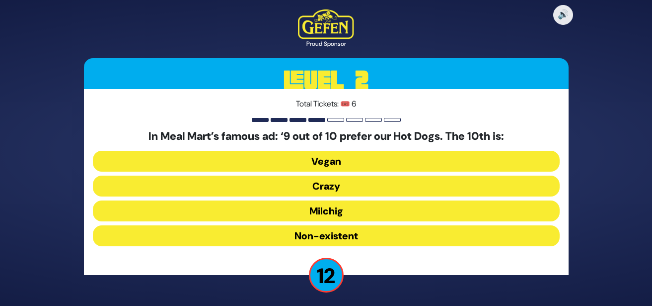
click at [344, 214] on button "Milchig" at bounding box center [326, 210] width 467 height 21
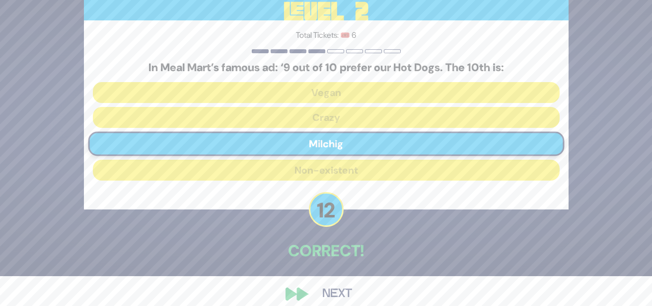
scroll to position [41, 0]
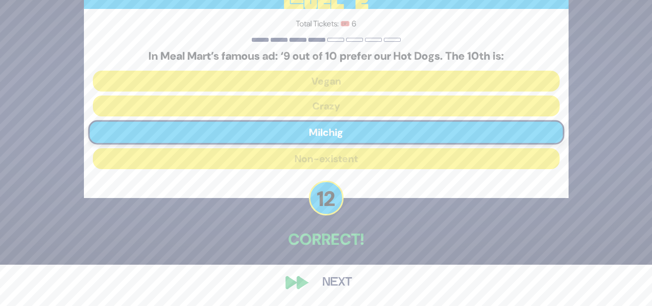
click at [339, 285] on button "Next" at bounding box center [338, 282] width 58 height 23
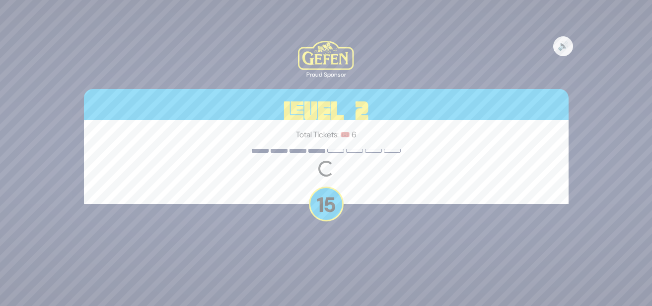
scroll to position [0, 0]
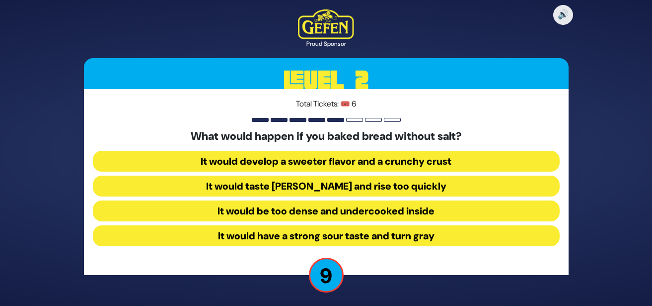
click at [343, 190] on button "It would taste [PERSON_NAME] and rise too quickly" at bounding box center [326, 185] width 467 height 21
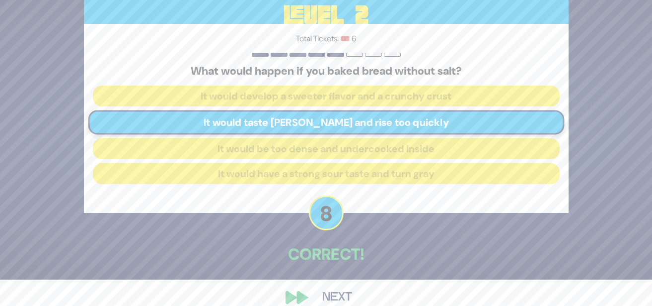
scroll to position [41, 0]
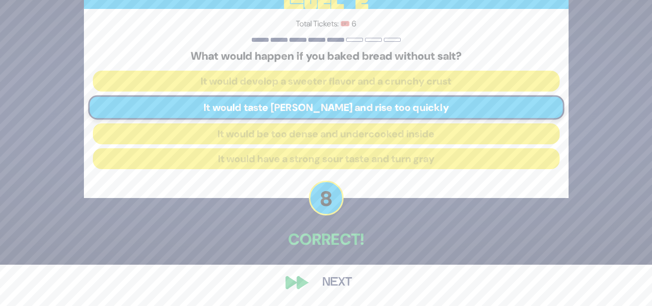
click at [334, 286] on button "Next" at bounding box center [338, 282] width 58 height 23
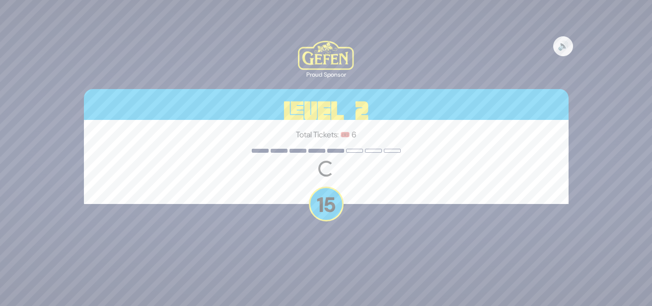
scroll to position [0, 0]
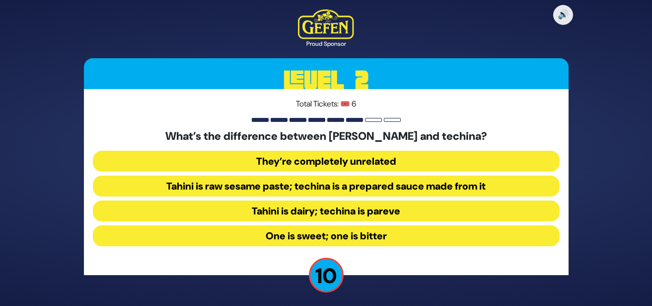
click at [360, 193] on button "Tahini is raw sesame paste; techina is a prepared sauce made from it" at bounding box center [326, 185] width 467 height 21
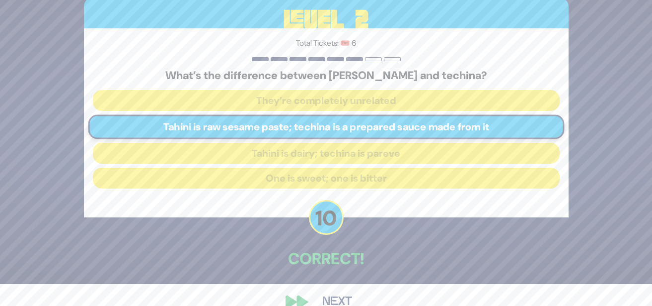
scroll to position [41, 0]
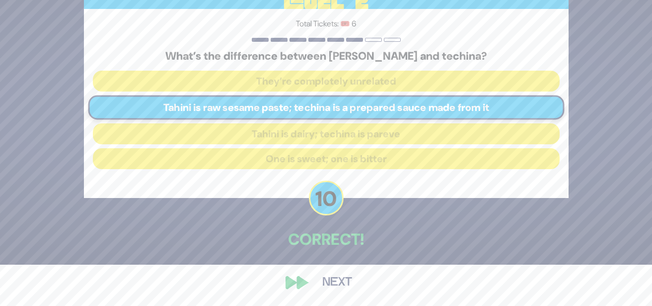
click at [337, 281] on button "Next" at bounding box center [338, 282] width 58 height 23
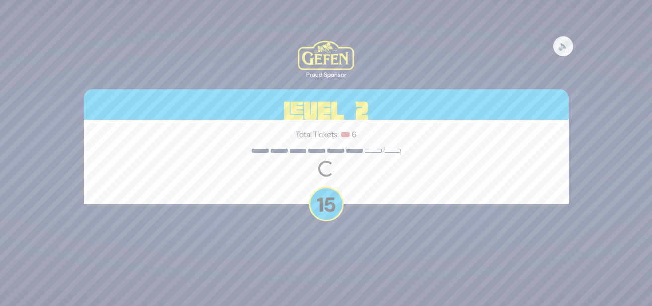
scroll to position [0, 0]
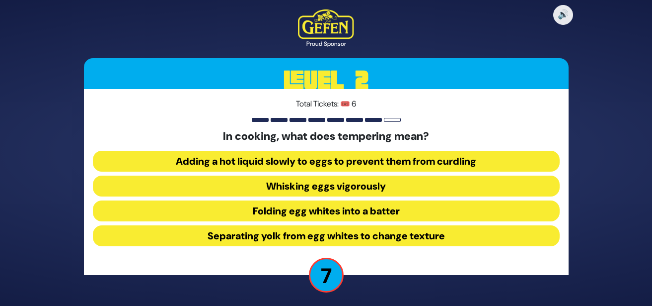
click at [396, 162] on button "Adding a hot liquid slowly to eggs to prevent them from curdling" at bounding box center [326, 161] width 467 height 21
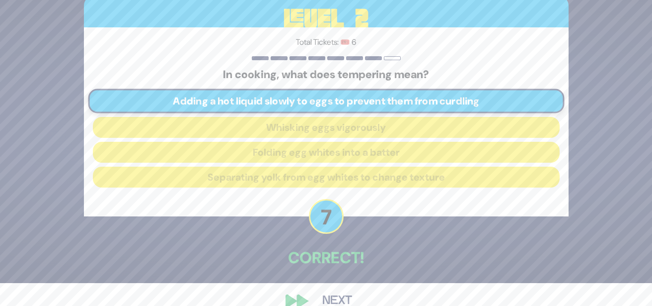
scroll to position [41, 0]
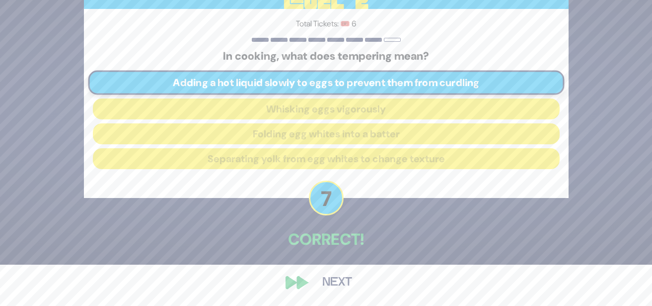
click at [346, 286] on button "Next" at bounding box center [338, 282] width 58 height 23
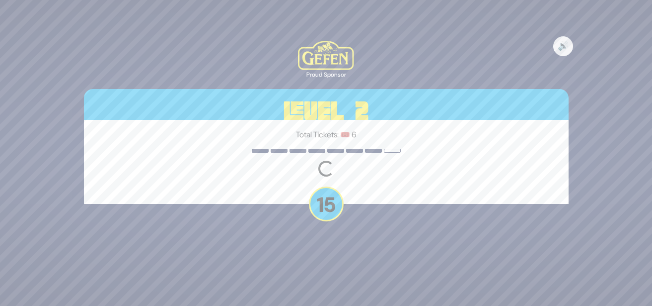
scroll to position [0, 0]
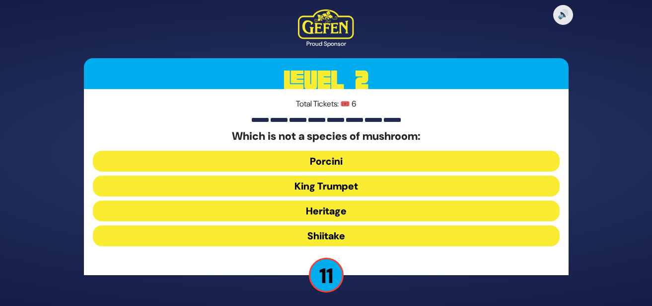
click at [325, 167] on button "Porcini" at bounding box center [326, 161] width 467 height 21
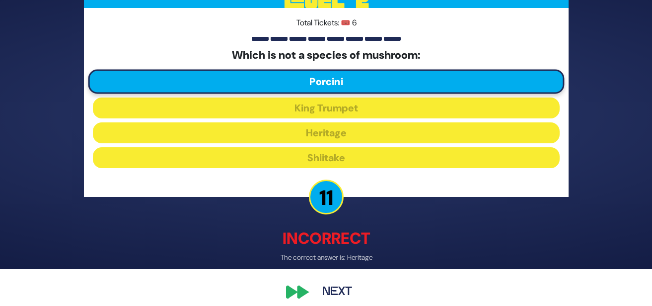
scroll to position [47, 0]
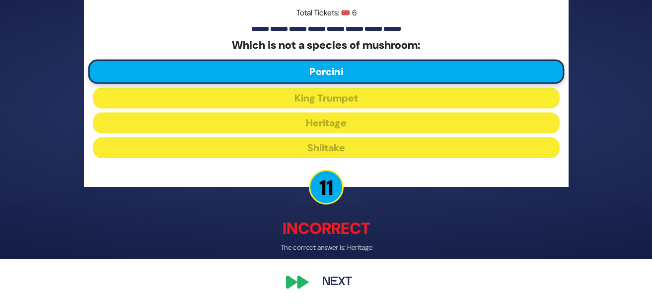
click at [346, 281] on button "Next" at bounding box center [338, 282] width 58 height 23
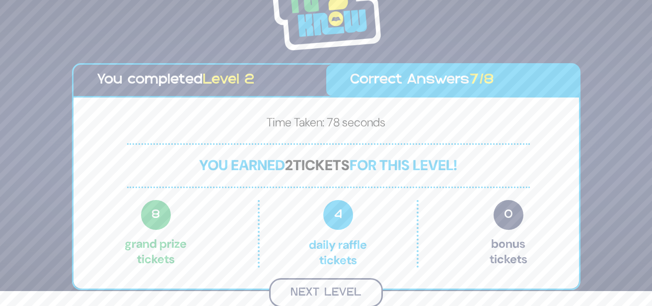
scroll to position [13, 0]
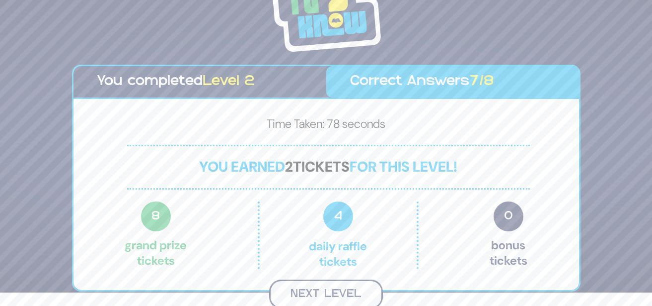
click at [338, 289] on button "Next Level" at bounding box center [326, 293] width 114 height 29
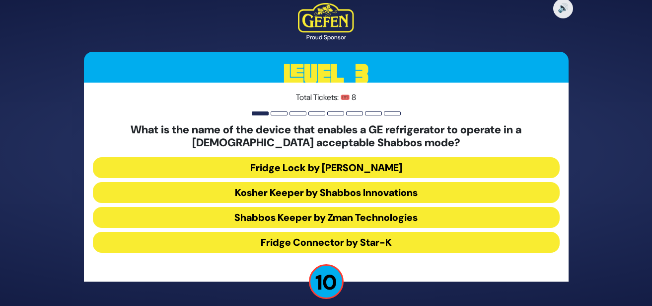
click at [345, 167] on button "Fridge Lock by [PERSON_NAME]" at bounding box center [326, 167] width 467 height 21
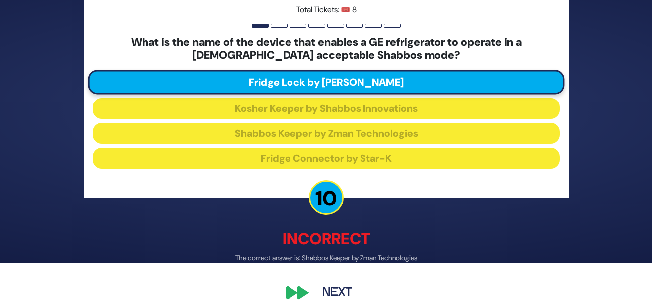
scroll to position [53, 0]
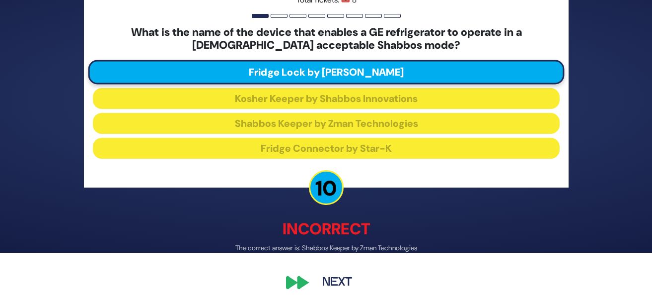
click at [335, 287] on button "Next" at bounding box center [338, 282] width 58 height 23
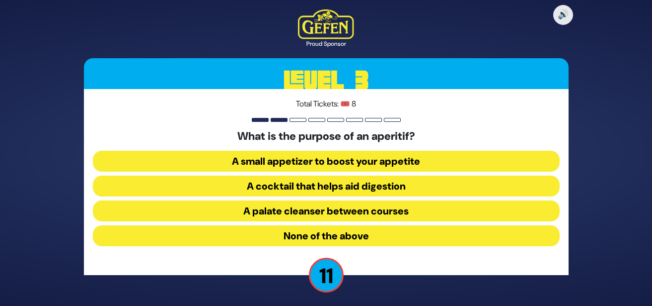
click at [363, 221] on button "A palate cleanser between courses" at bounding box center [326, 210] width 467 height 21
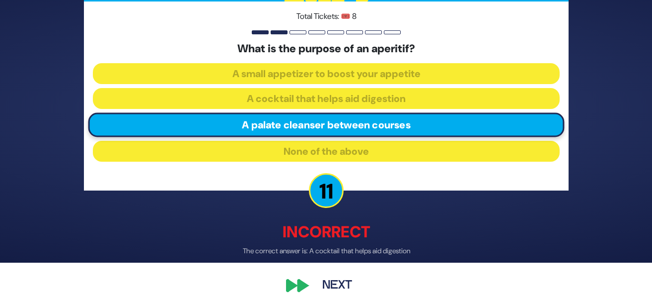
scroll to position [47, 0]
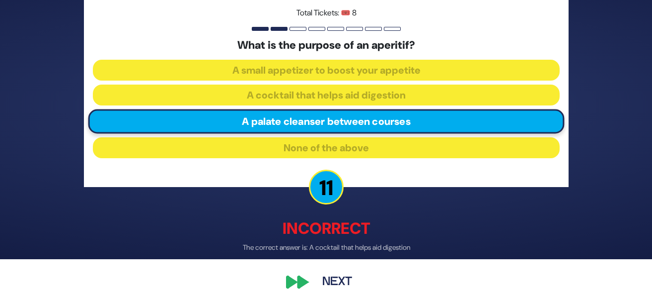
click at [331, 289] on button "Next" at bounding box center [338, 282] width 58 height 23
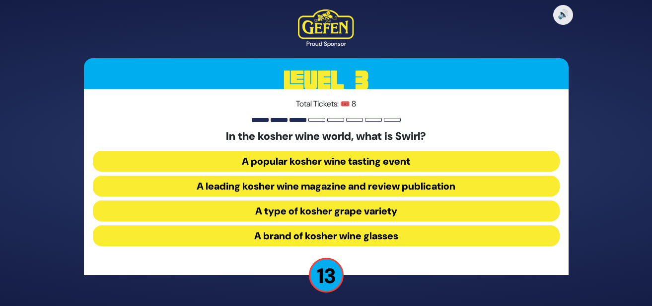
click at [348, 163] on button "A popular kosher wine tasting event" at bounding box center [326, 161] width 467 height 21
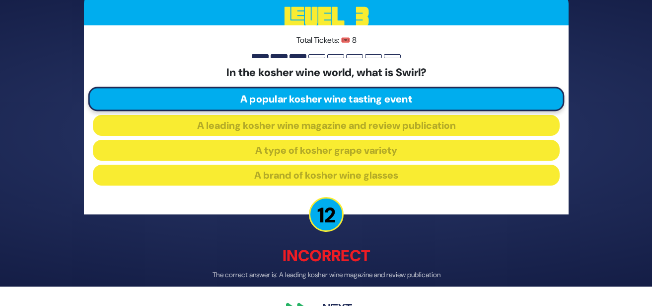
scroll to position [47, 0]
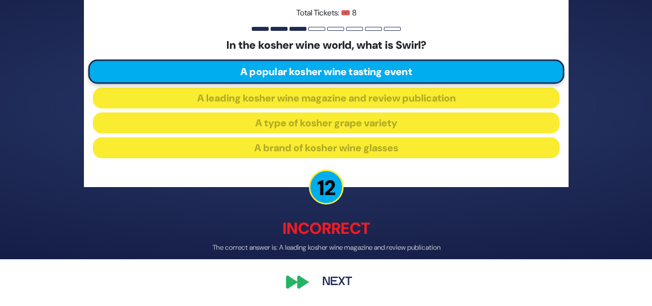
click at [329, 280] on button "Next" at bounding box center [338, 282] width 58 height 23
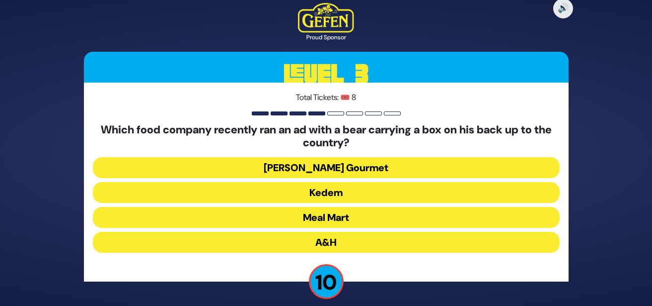
click at [352, 218] on button "Meal Mart" at bounding box center [326, 217] width 467 height 21
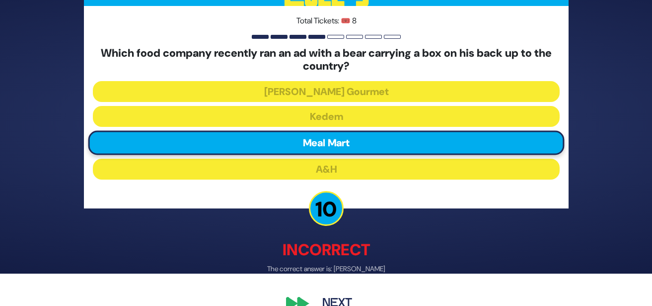
scroll to position [53, 0]
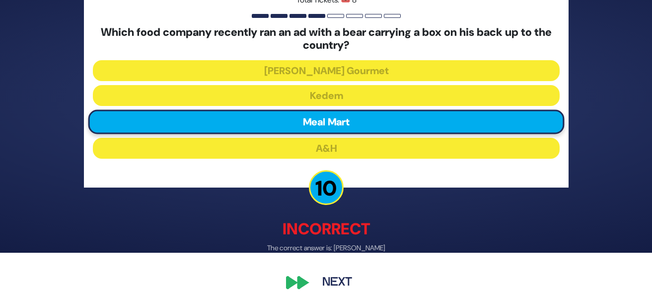
click at [332, 286] on button "Next" at bounding box center [338, 282] width 58 height 23
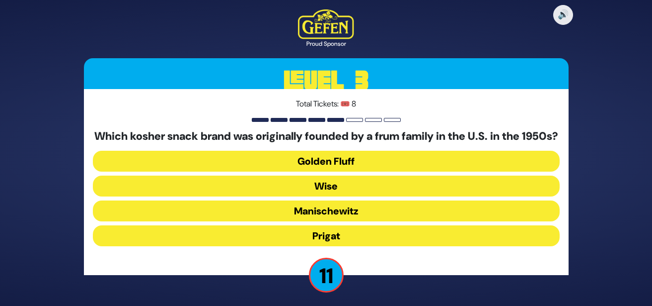
click at [353, 167] on button "Golden Fluff" at bounding box center [326, 161] width 467 height 21
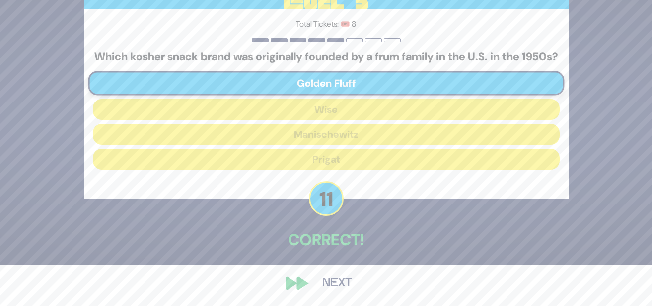
scroll to position [48, 0]
click at [322, 286] on button "Next" at bounding box center [338, 282] width 58 height 23
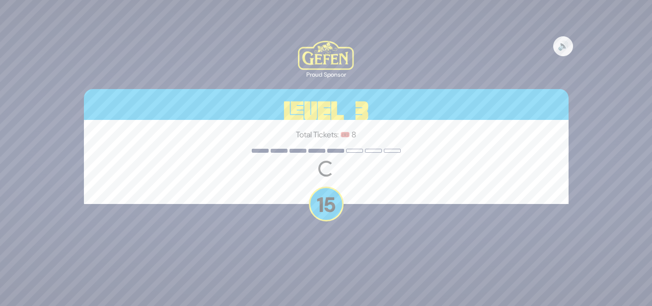
scroll to position [0, 0]
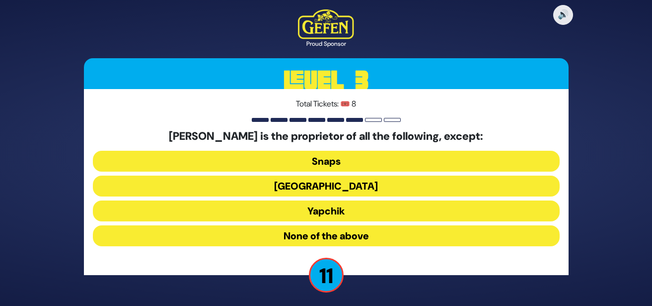
click at [335, 212] on button "Yapchik" at bounding box center [326, 210] width 467 height 21
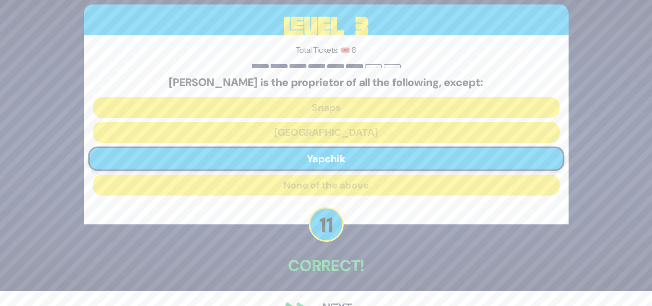
scroll to position [41, 0]
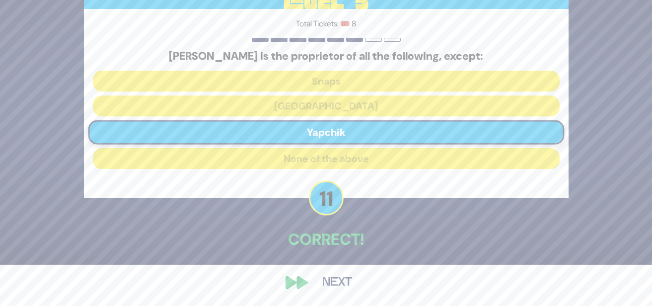
click at [330, 276] on button "Next" at bounding box center [338, 282] width 58 height 23
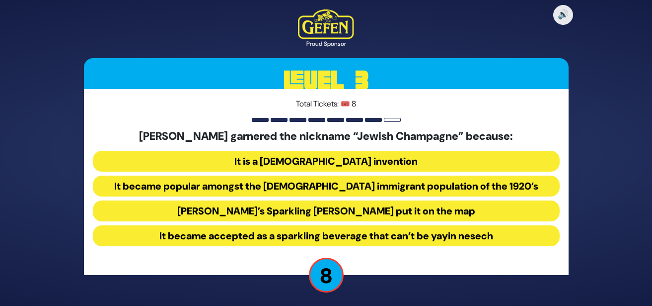
click at [345, 191] on button "It became popular amongst the [DEMOGRAPHIC_DATA] immigrant population of the 19…" at bounding box center [326, 185] width 467 height 21
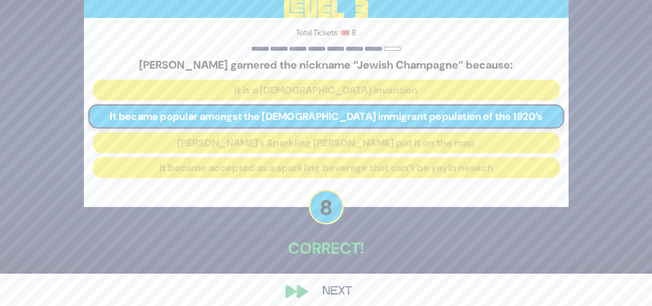
scroll to position [41, 0]
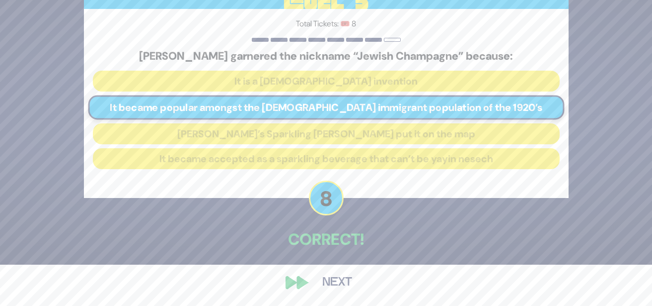
click at [334, 281] on button "Next" at bounding box center [338, 282] width 58 height 23
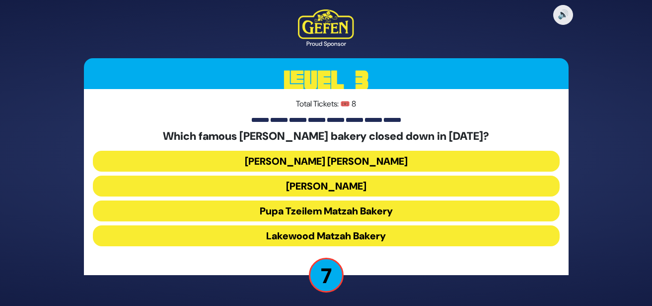
click at [331, 164] on button "[PERSON_NAME] [PERSON_NAME]" at bounding box center [326, 161] width 467 height 21
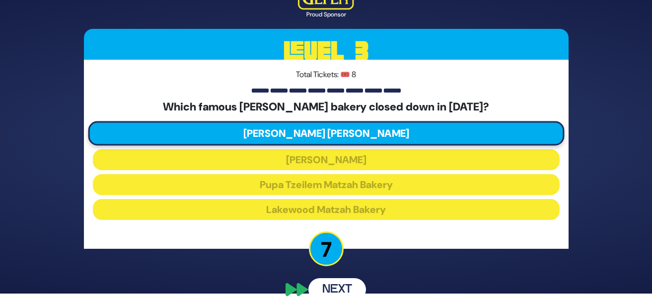
scroll to position [19, 0]
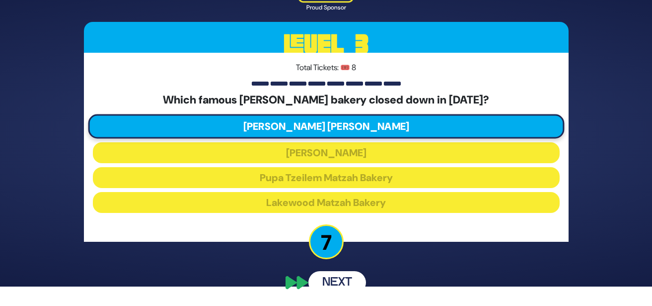
click at [333, 285] on button "Next" at bounding box center [338, 282] width 58 height 23
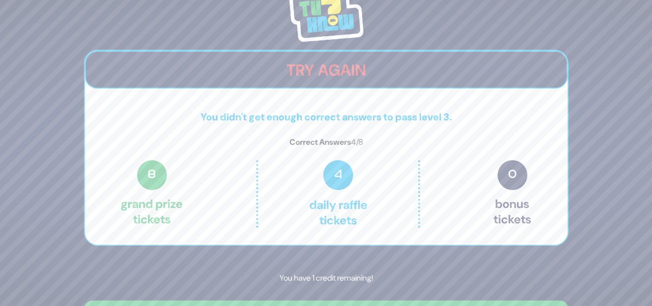
scroll to position [26, 0]
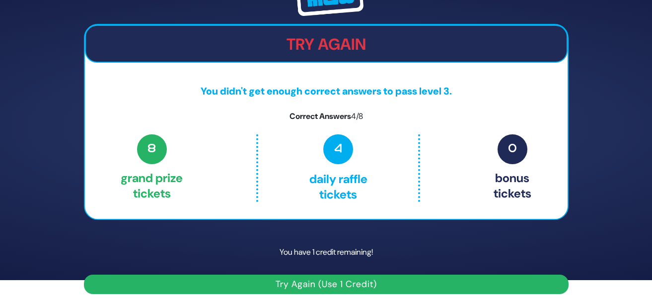
click at [332, 284] on button "Try Again (Use 1 Credit)" at bounding box center [326, 283] width 485 height 19
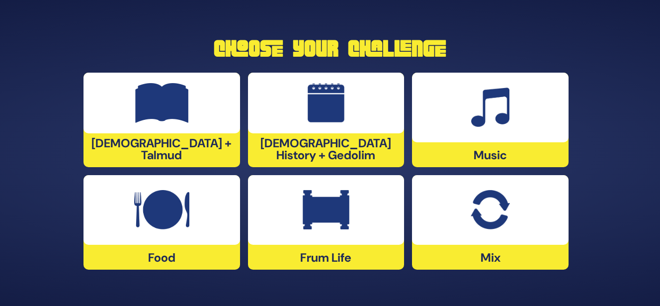
click at [148, 155] on div "[DEMOGRAPHIC_DATA] + Talmud" at bounding box center [161, 120] width 157 height 94
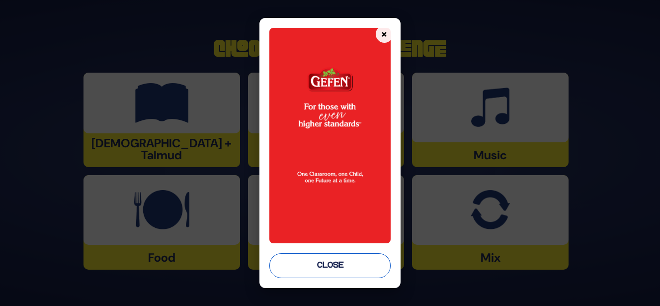
click at [337, 266] on button "Close" at bounding box center [329, 265] width 121 height 25
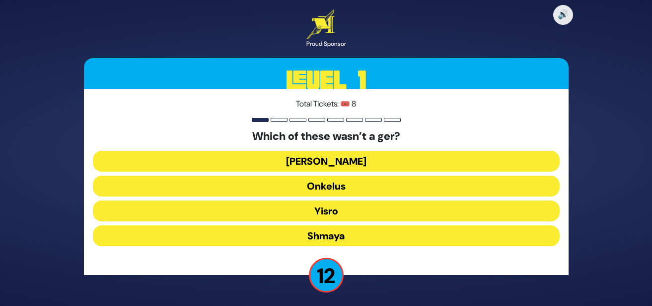
click at [331, 237] on button "Shmaya" at bounding box center [326, 235] width 467 height 21
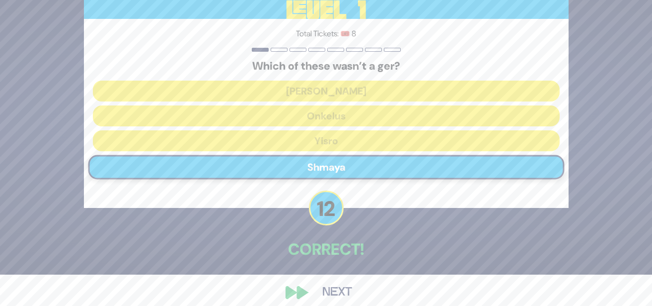
scroll to position [41, 0]
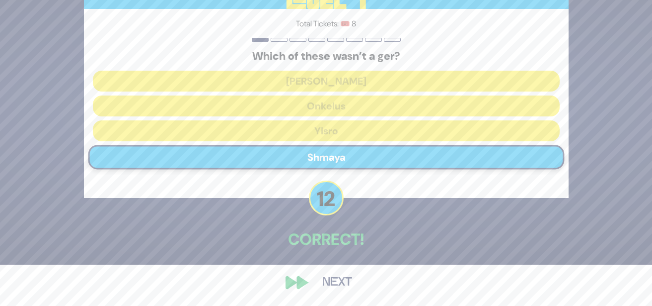
click at [328, 279] on button "Next" at bounding box center [338, 282] width 58 height 23
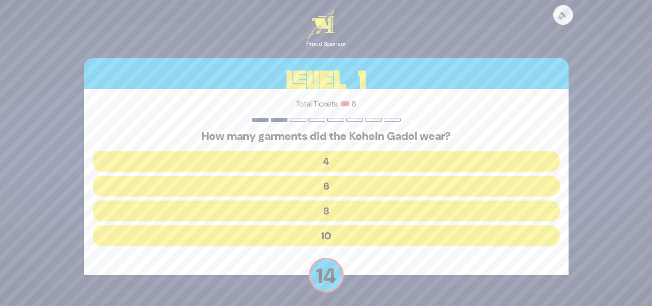
click at [323, 212] on button "8" at bounding box center [326, 210] width 467 height 21
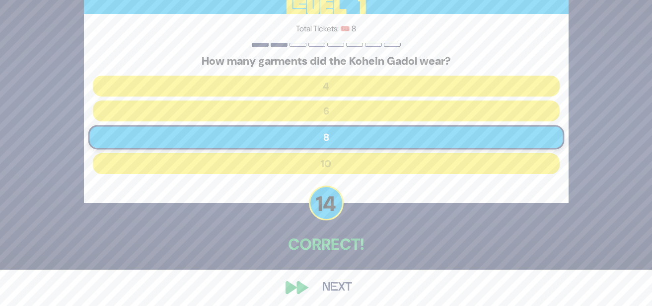
scroll to position [41, 0]
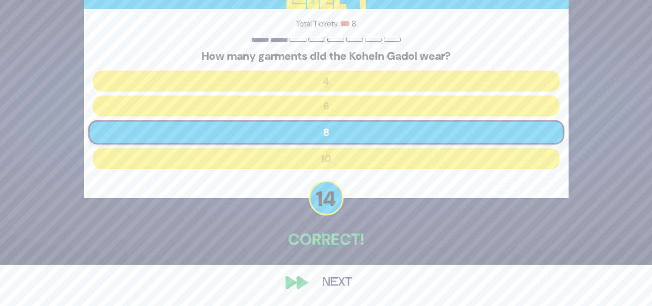
click at [333, 285] on button "Next" at bounding box center [338, 282] width 58 height 23
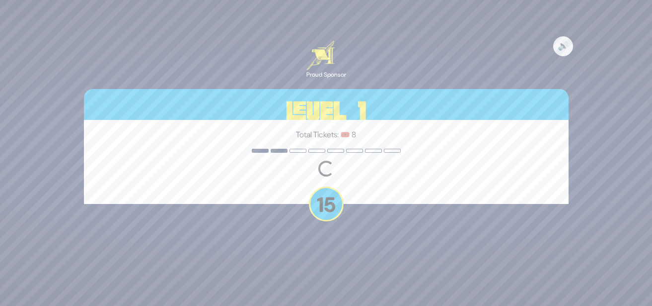
scroll to position [0, 0]
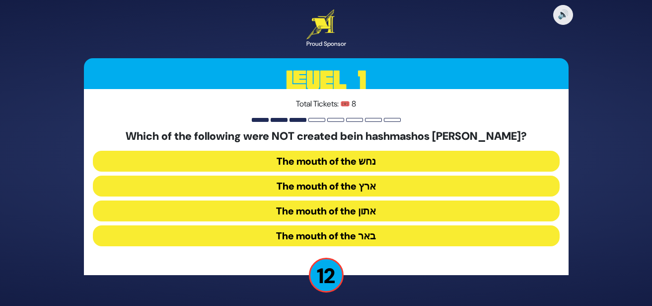
click at [337, 163] on button "The mouth of the נחש" at bounding box center [326, 161] width 467 height 21
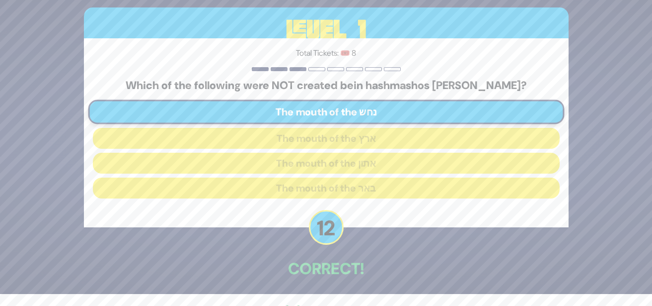
scroll to position [41, 0]
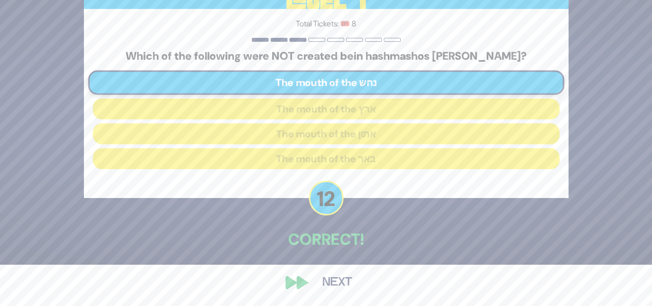
click at [330, 281] on button "Next" at bounding box center [338, 282] width 58 height 23
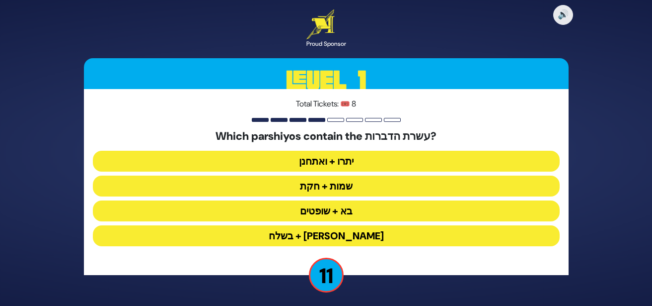
click at [334, 167] on button "יתרו + ואתחנן" at bounding box center [326, 161] width 467 height 21
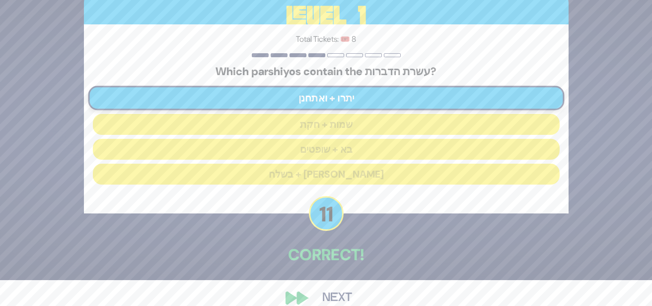
scroll to position [41, 0]
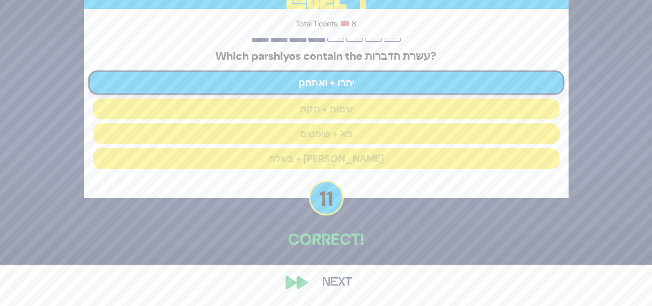
click at [336, 279] on button "Next" at bounding box center [338, 282] width 58 height 23
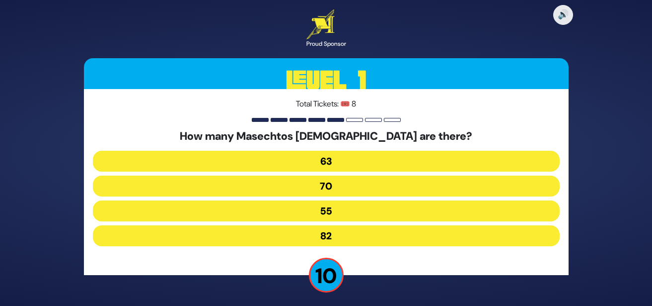
drag, startPoint x: 332, startPoint y: 157, endPoint x: 336, endPoint y: 176, distance: 18.8
click at [332, 158] on button "63" at bounding box center [326, 161] width 467 height 21
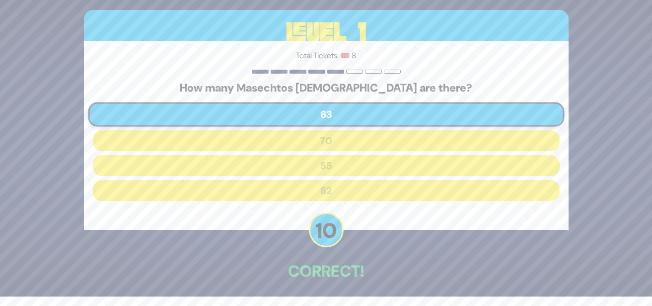
scroll to position [41, 0]
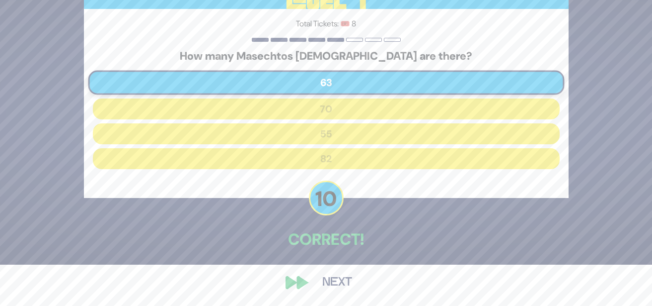
click at [335, 280] on button "Next" at bounding box center [338, 282] width 58 height 23
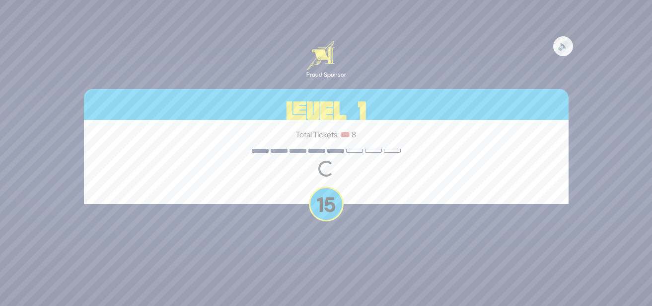
scroll to position [0, 0]
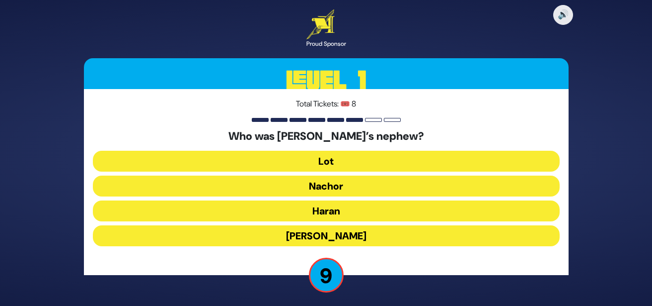
click at [333, 161] on button "Lot" at bounding box center [326, 161] width 467 height 21
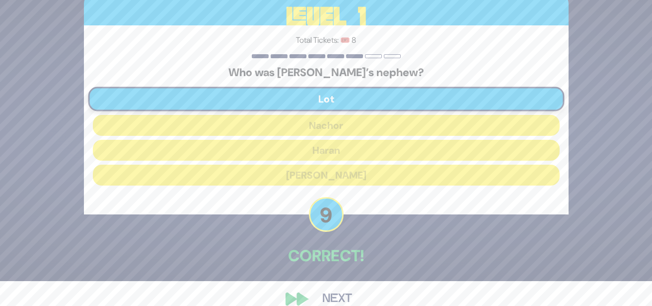
scroll to position [41, 0]
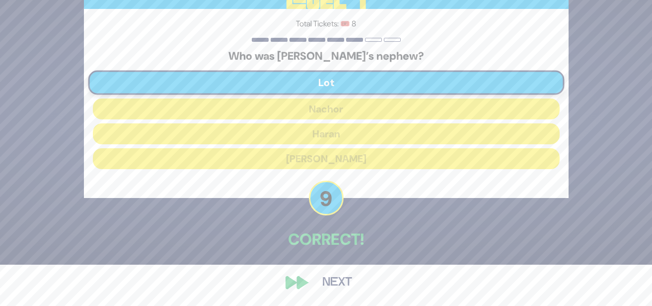
click at [336, 277] on button "Next" at bounding box center [338, 282] width 58 height 23
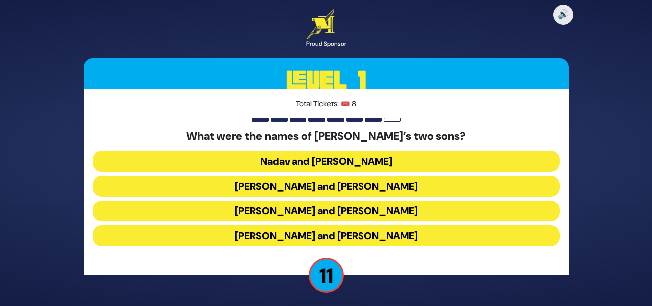
click at [340, 236] on button "Gershom and Eliezer" at bounding box center [326, 235] width 467 height 21
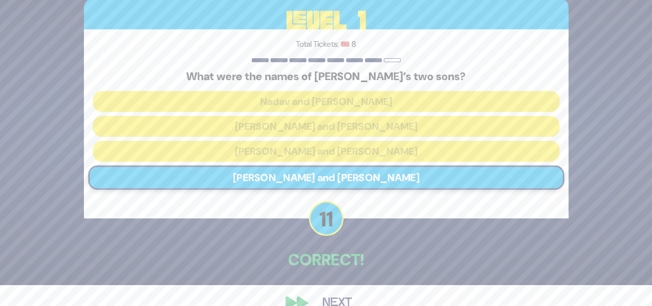
scroll to position [41, 0]
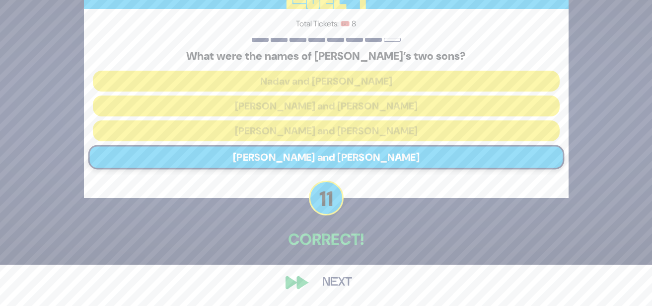
click at [327, 275] on button "Next" at bounding box center [338, 282] width 58 height 23
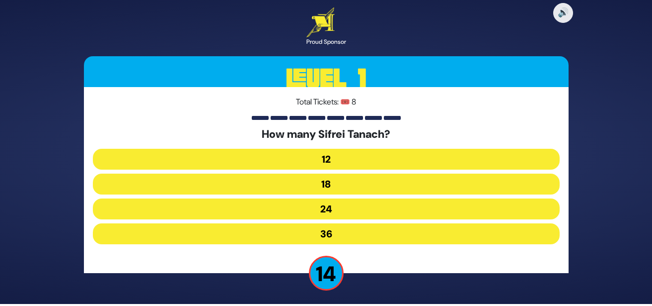
scroll to position [2, 0]
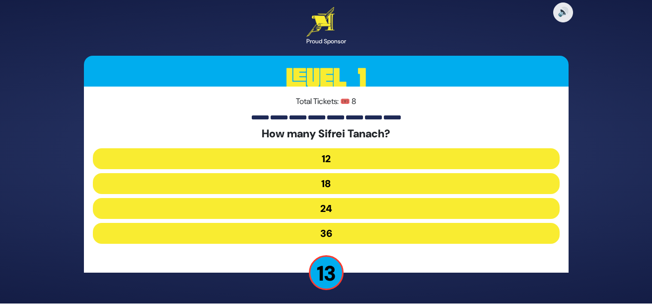
click at [323, 212] on button "24" at bounding box center [326, 208] width 467 height 21
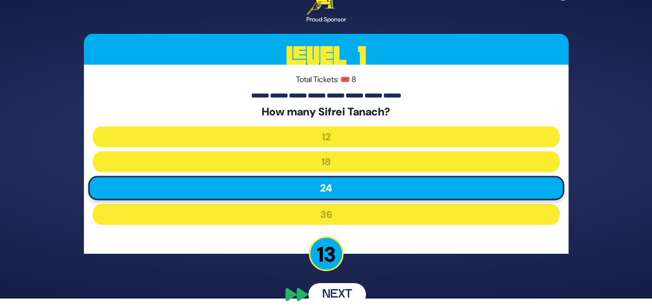
scroll to position [19, 0]
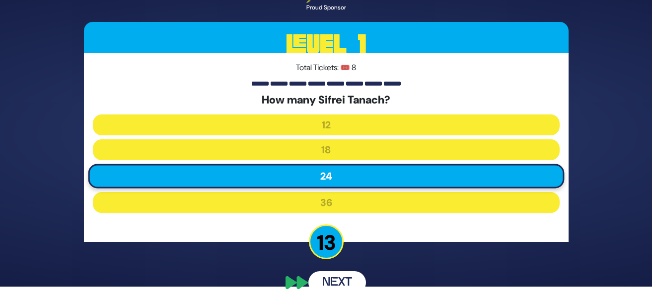
click at [333, 291] on div "🔊 Proud Sponsor Level 1 Total Tickets: 🎟️ 8 How many Sifrei Tanach? 12 18 24 36…" at bounding box center [326, 133] width 509 height 344
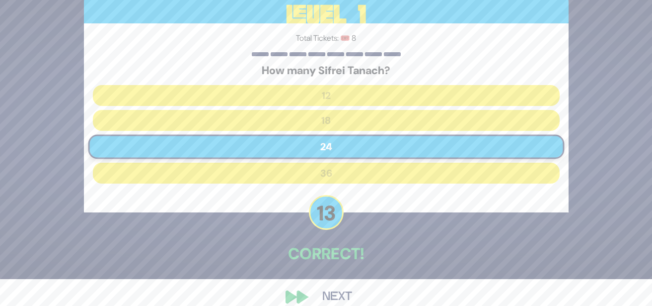
scroll to position [41, 0]
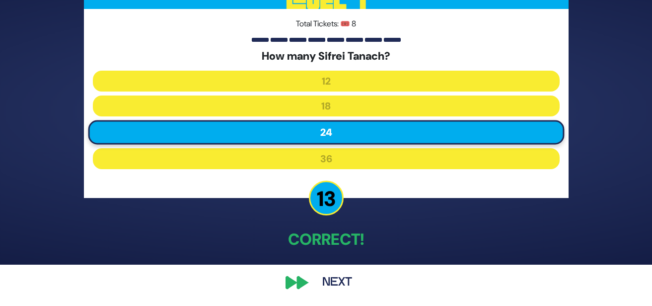
click at [335, 284] on button "Next" at bounding box center [338, 282] width 58 height 23
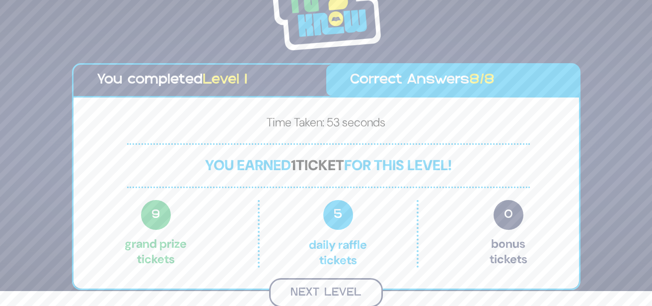
scroll to position [13, 0]
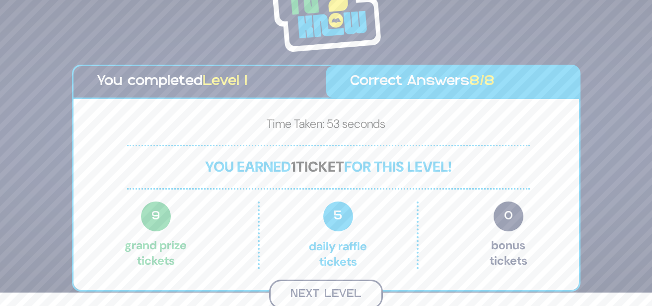
click at [336, 291] on button "Next Level" at bounding box center [326, 293] width 114 height 29
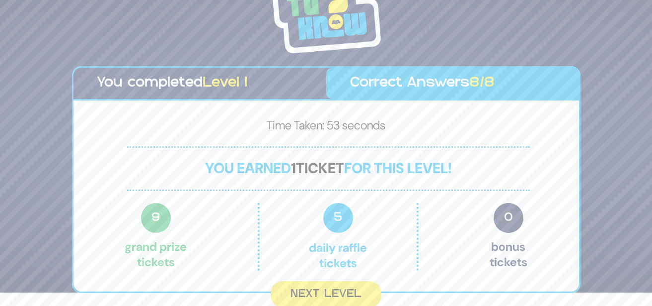
scroll to position [0, 0]
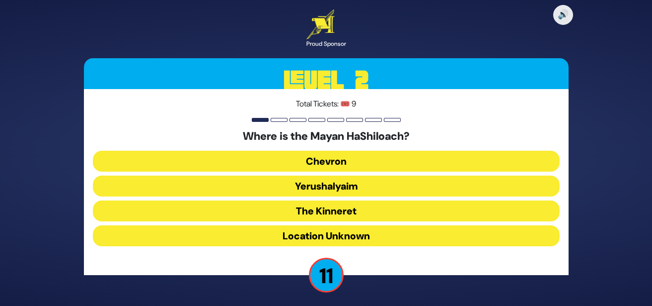
click at [347, 238] on button "Location Unknown" at bounding box center [326, 235] width 467 height 21
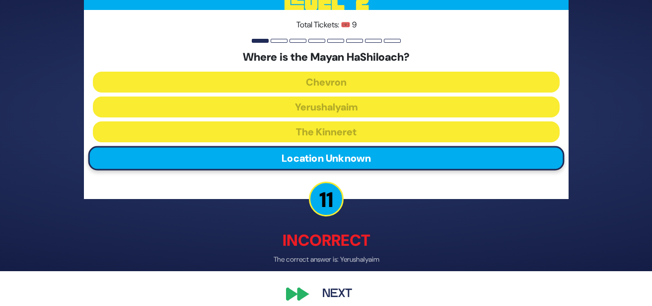
scroll to position [47, 0]
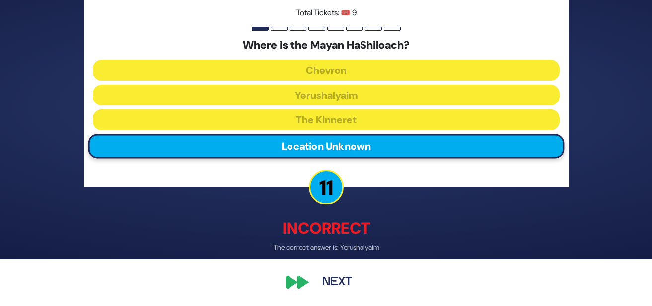
click at [329, 277] on button "Next" at bounding box center [338, 282] width 58 height 23
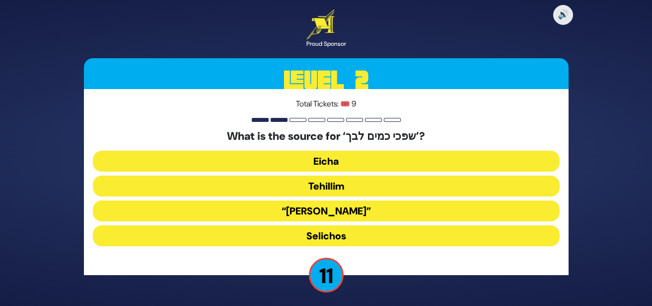
click at [334, 163] on button "Eicha" at bounding box center [326, 161] width 467 height 21
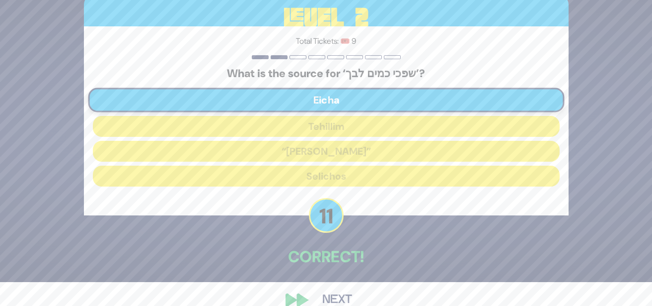
scroll to position [41, 0]
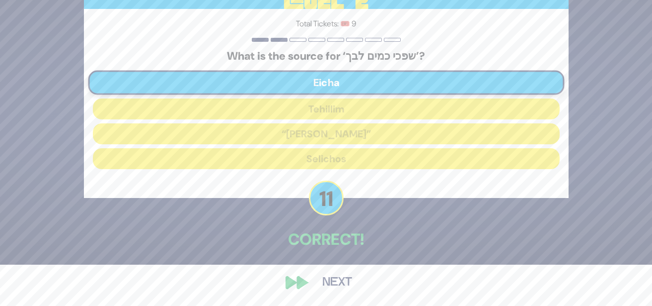
click at [335, 280] on button "Next" at bounding box center [338, 282] width 58 height 23
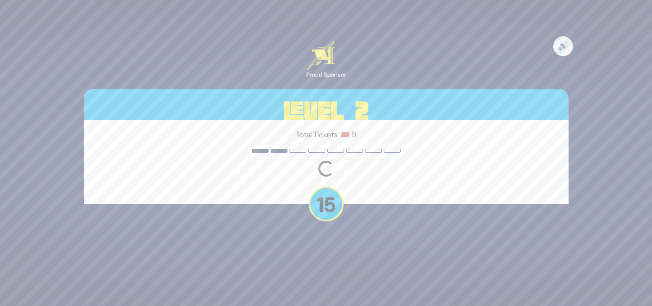
scroll to position [0, 0]
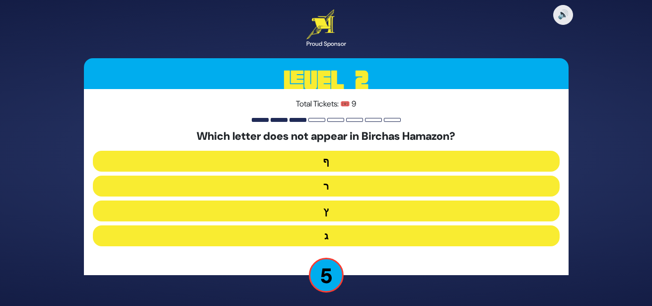
click at [323, 164] on button "ף" at bounding box center [326, 161] width 467 height 21
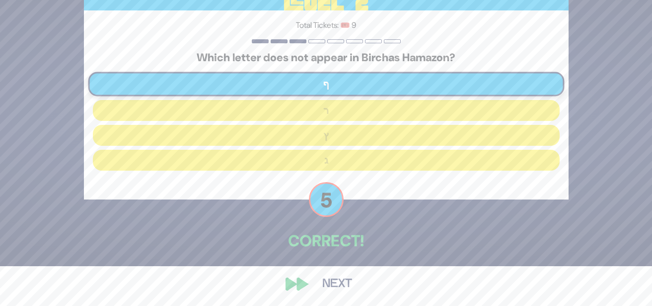
scroll to position [41, 0]
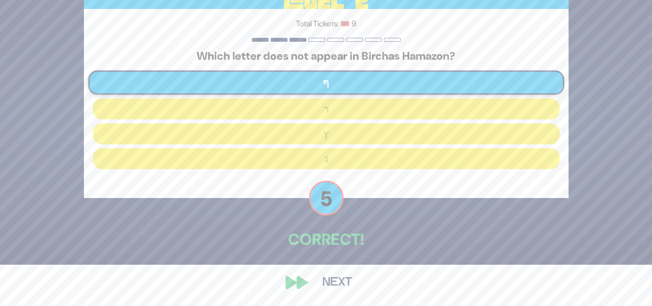
click at [338, 280] on button "Next" at bounding box center [338, 282] width 58 height 23
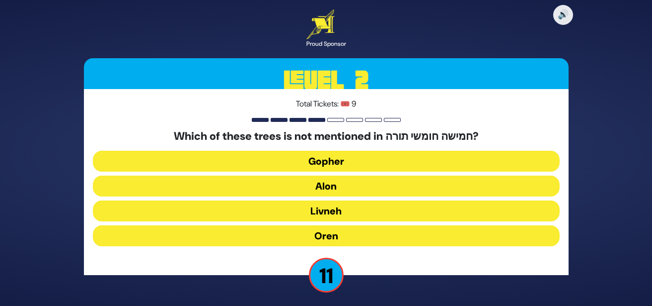
click at [334, 237] on button "Oren" at bounding box center [326, 235] width 467 height 21
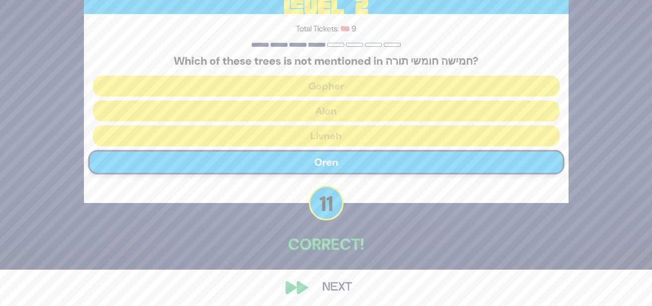
scroll to position [41, 0]
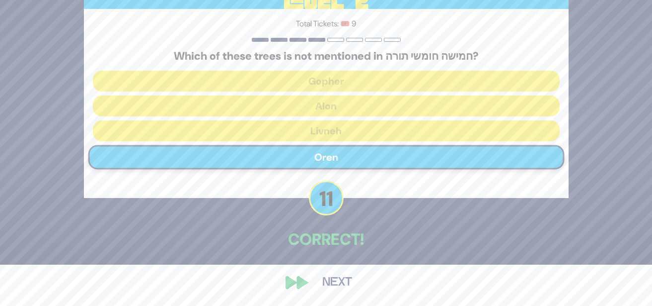
click at [343, 288] on button "Next" at bounding box center [338, 282] width 58 height 23
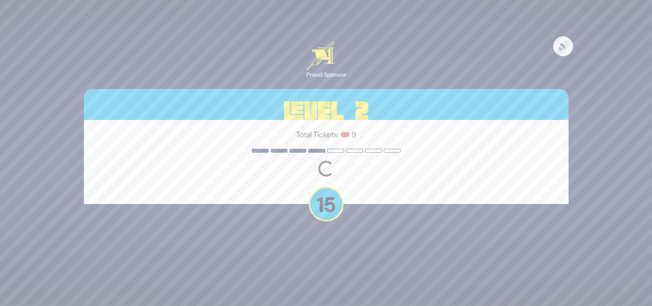
scroll to position [0, 0]
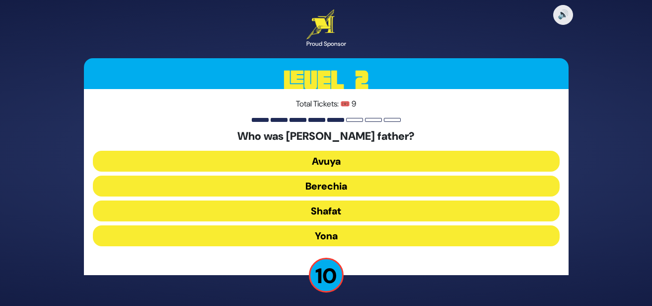
click at [333, 232] on button "Yona" at bounding box center [326, 235] width 467 height 21
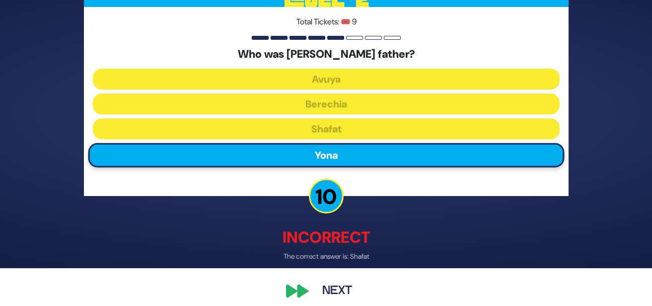
scroll to position [47, 0]
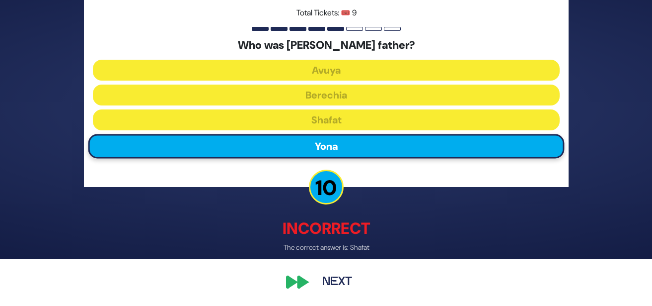
click at [340, 276] on button "Next" at bounding box center [338, 282] width 58 height 23
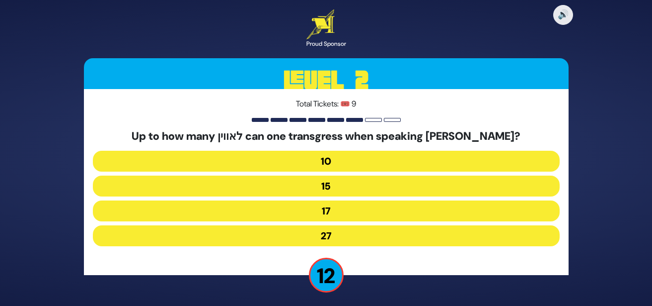
click at [330, 234] on button "27" at bounding box center [326, 235] width 467 height 21
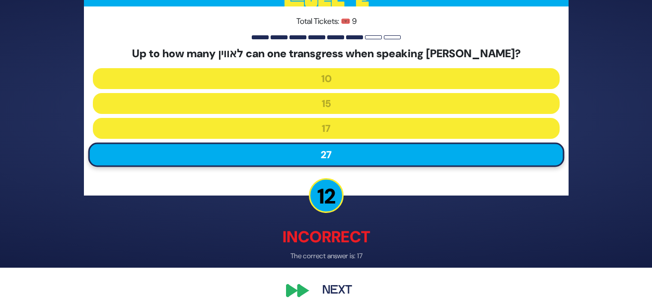
scroll to position [47, 0]
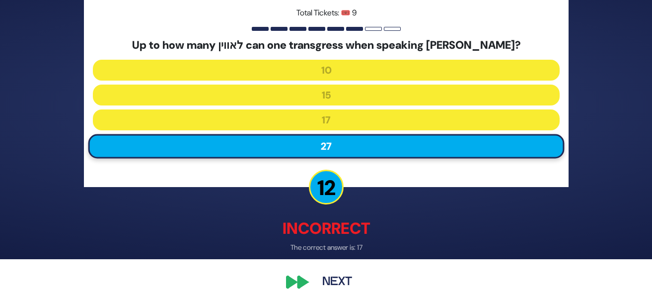
click at [340, 278] on button "Next" at bounding box center [338, 282] width 58 height 23
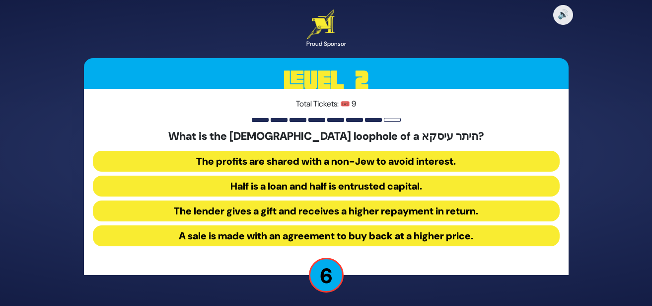
click at [345, 237] on button "A sale is made with an agreement to buy back at a higher price." at bounding box center [326, 235] width 467 height 21
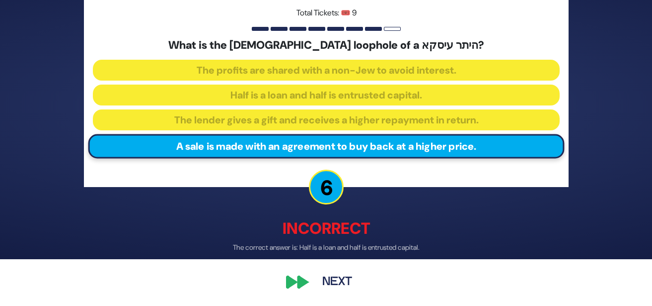
scroll to position [47, 0]
click at [336, 282] on button "Next" at bounding box center [338, 282] width 58 height 23
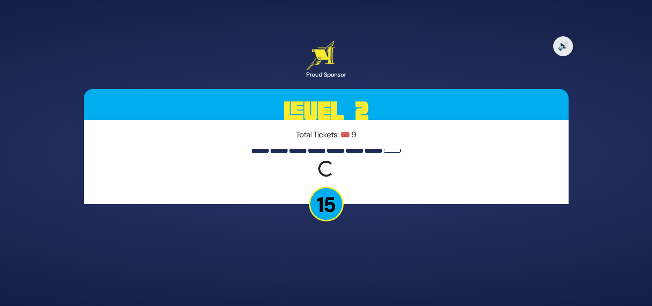
scroll to position [0, 0]
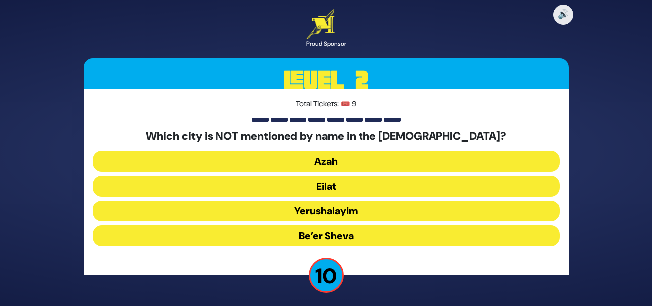
click at [332, 169] on button "Azah" at bounding box center [326, 161] width 467 height 21
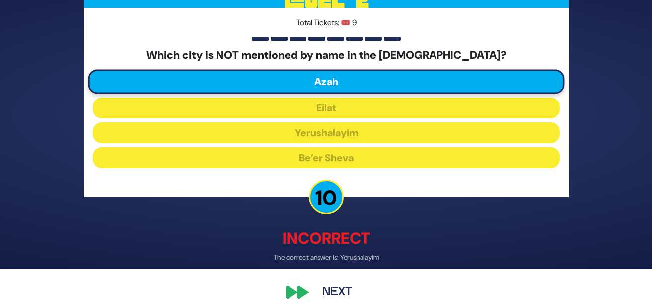
scroll to position [47, 0]
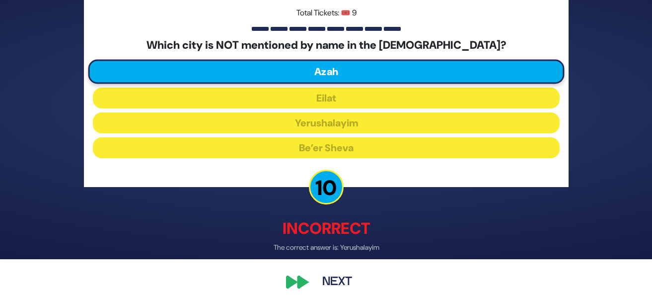
click at [342, 279] on button "Next" at bounding box center [338, 282] width 58 height 23
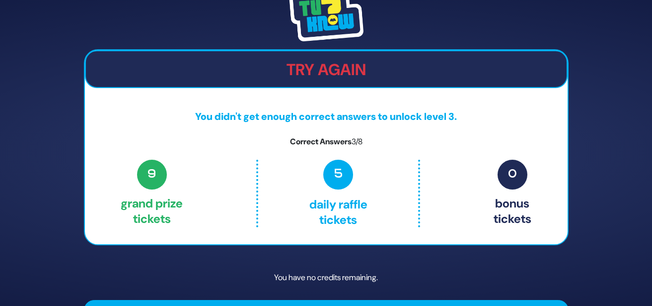
scroll to position [26, 0]
